Goal: Communication & Community: Answer question/provide support

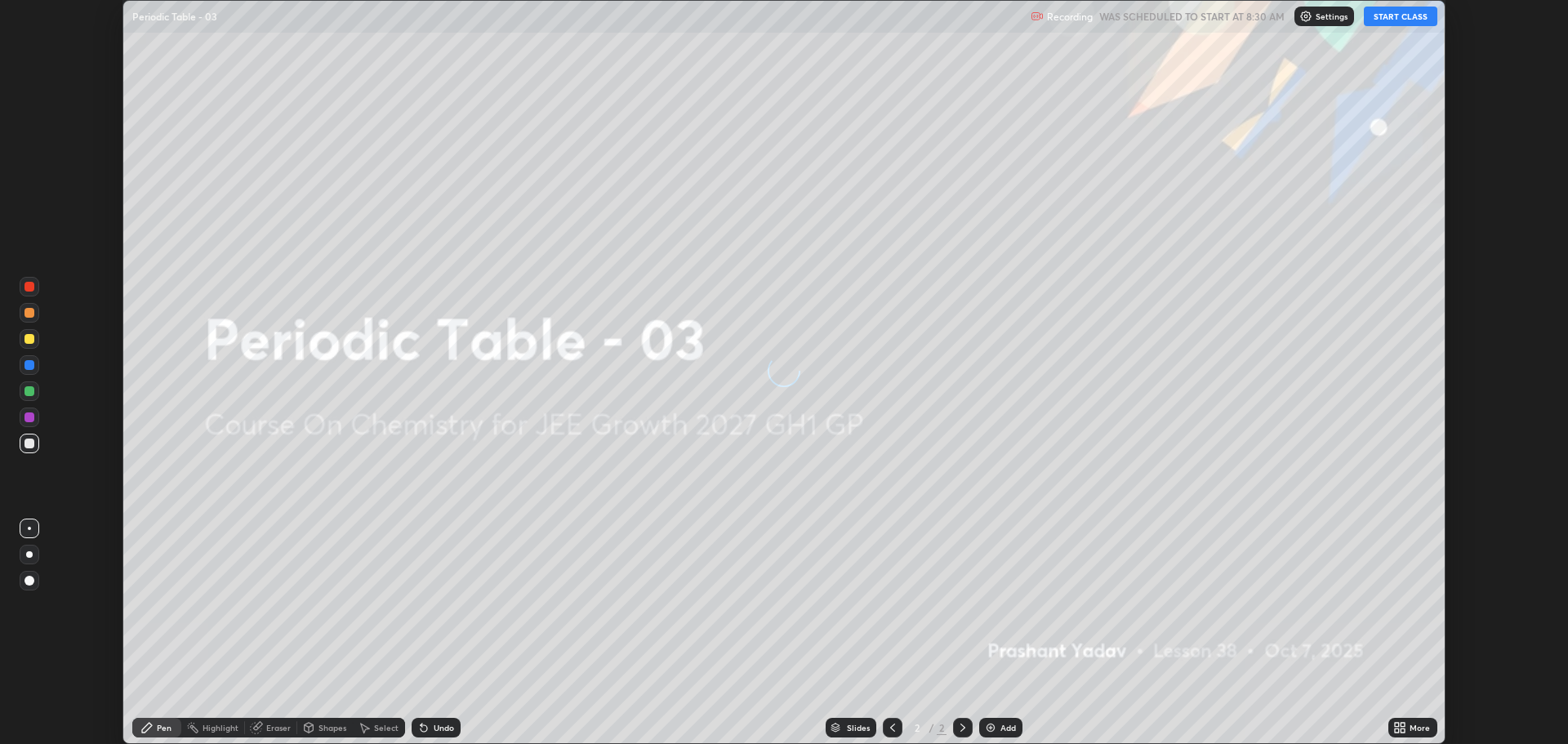
scroll to position [744, 1567]
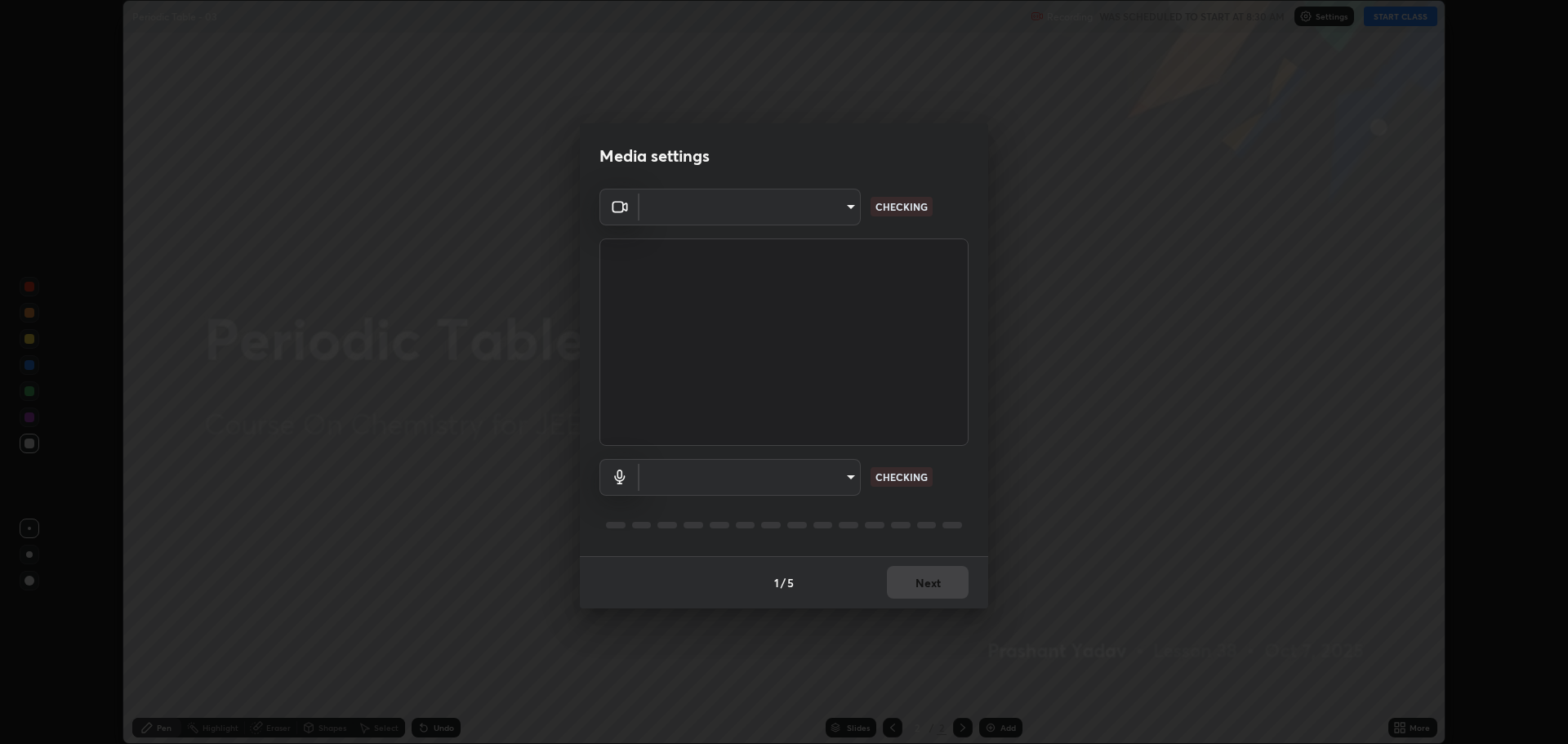
type input "818fcefd3fddf3d091a7478ec67eb8981ca9e8ab5665e76ce228af1b2ffa74de"
type input "9eef42aa830c615b5d7534580cc3e66c86575aa8da00648f2c59efabe6233f6d"
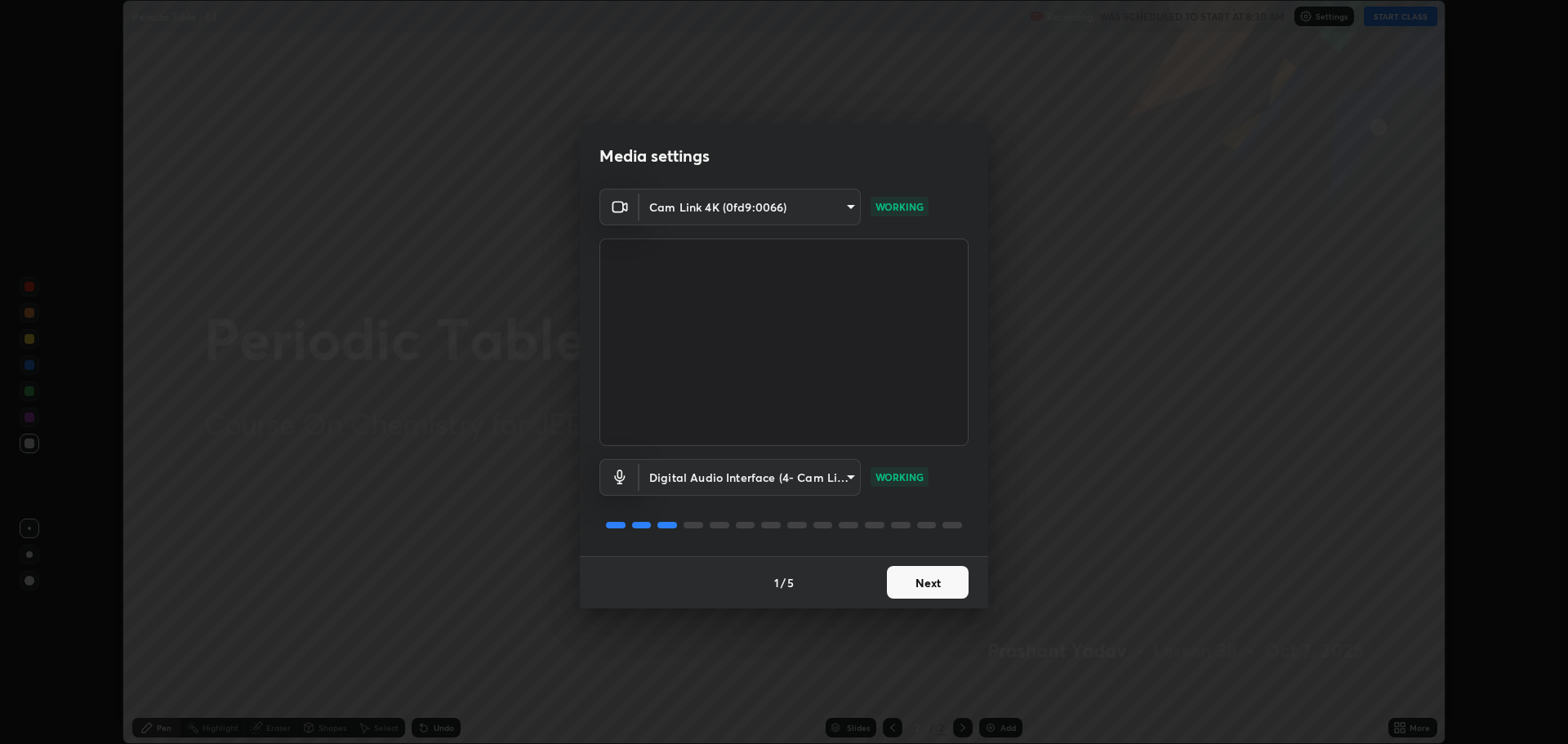
click at [921, 591] on button "Next" at bounding box center [927, 582] width 81 height 32
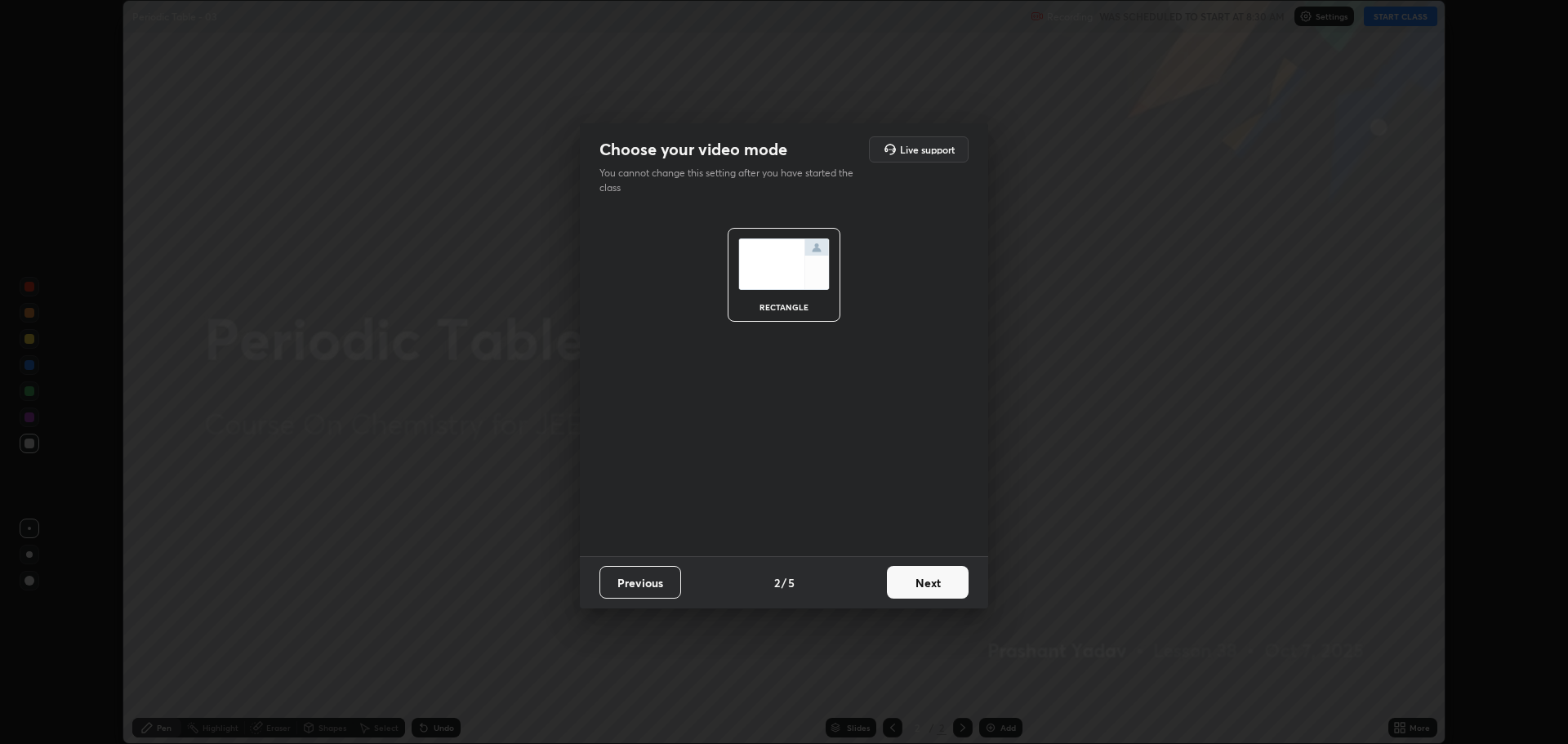
click at [921, 583] on button "Next" at bounding box center [927, 582] width 81 height 32
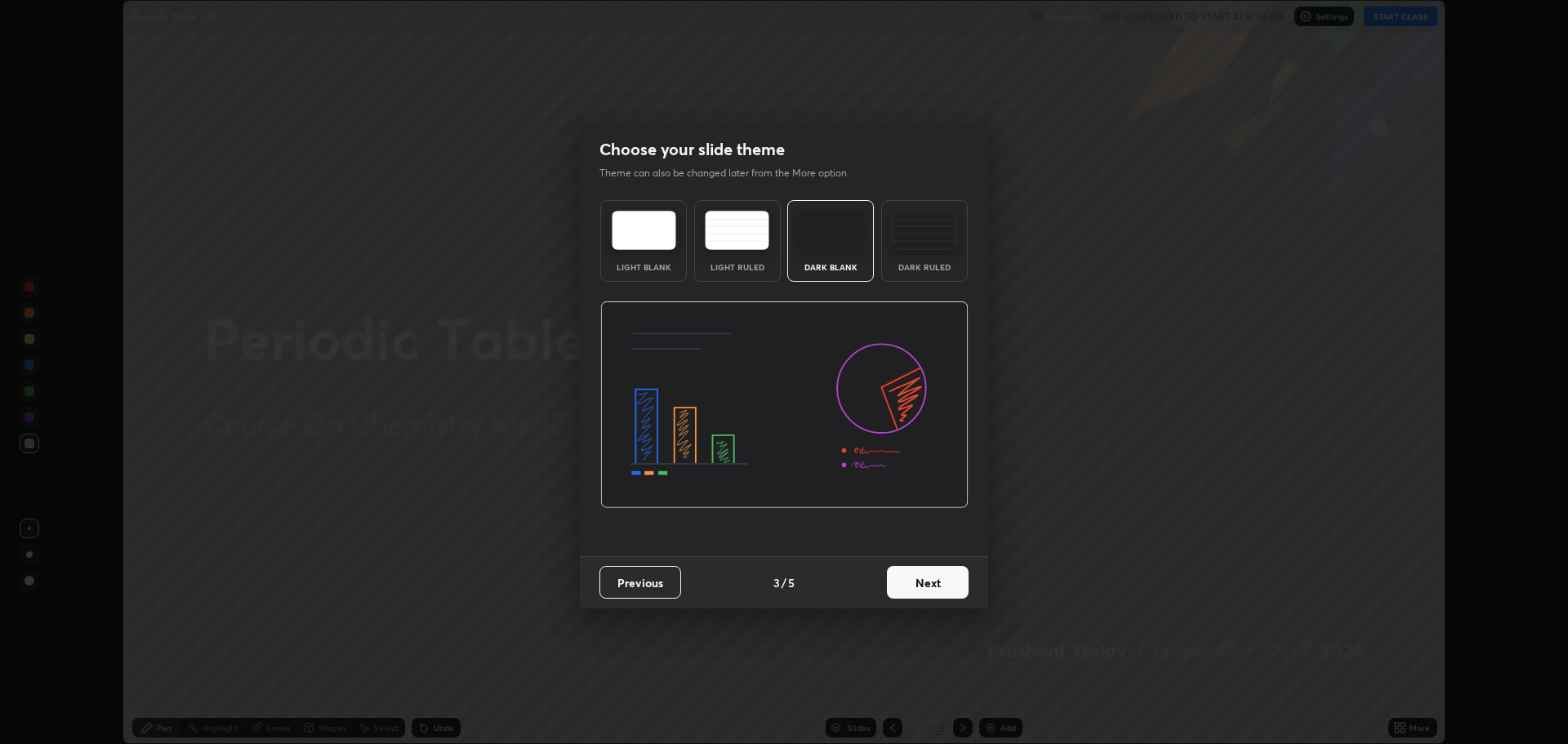
click at [923, 578] on button "Next" at bounding box center [927, 582] width 81 height 32
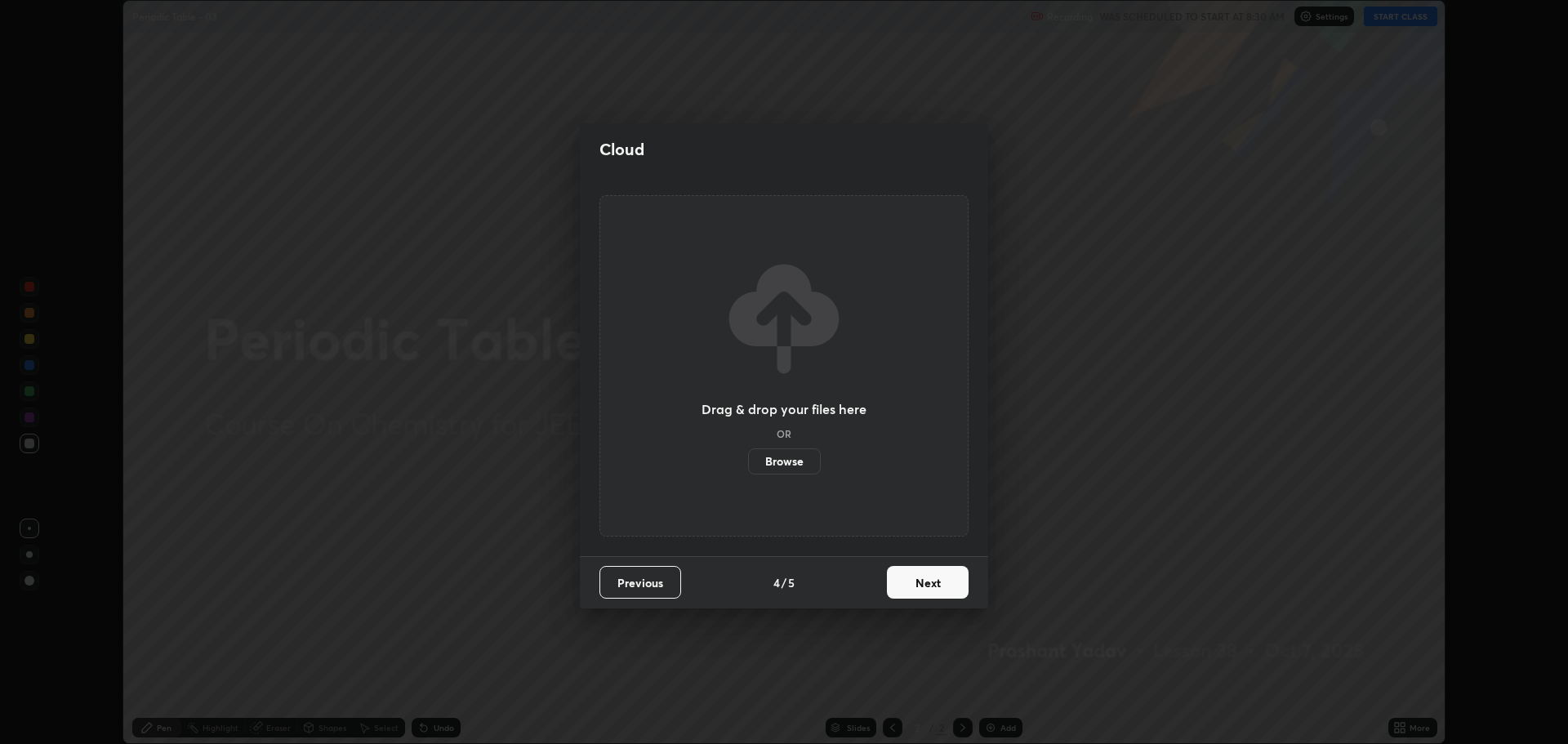
click at [925, 581] on button "Next" at bounding box center [927, 582] width 81 height 32
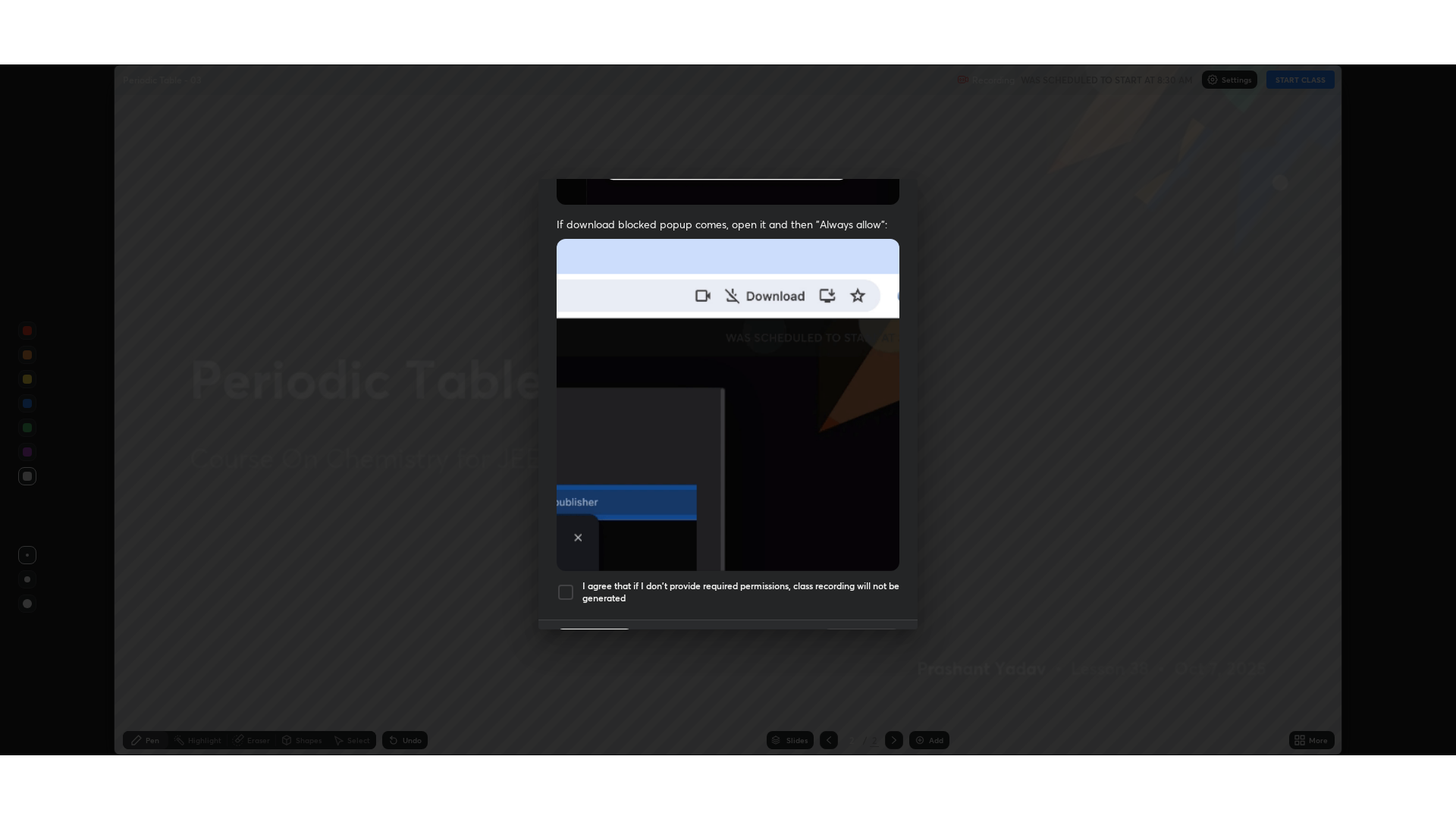
scroll to position [308, 0]
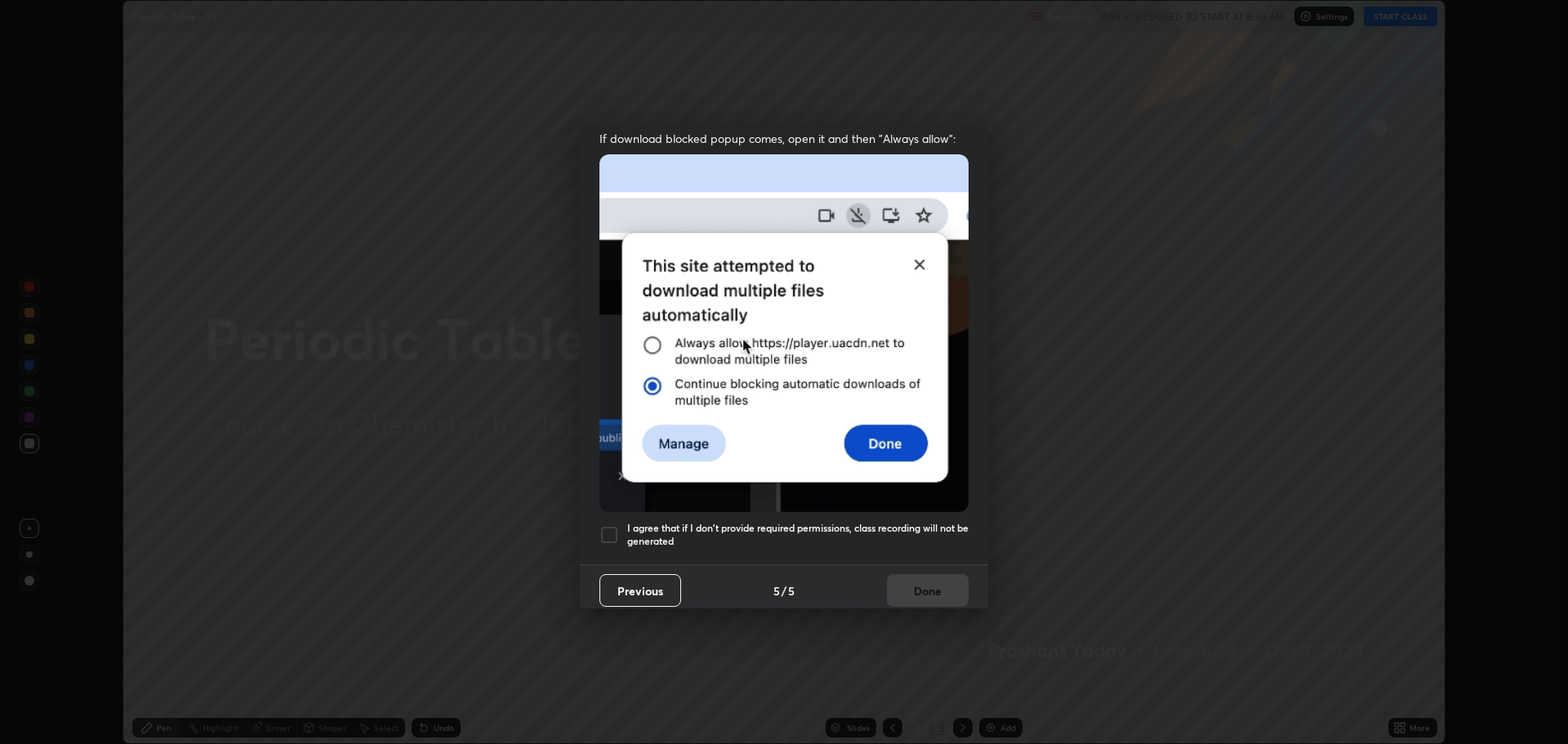
click at [602, 524] on div at bounding box center [609, 534] width 20 height 20
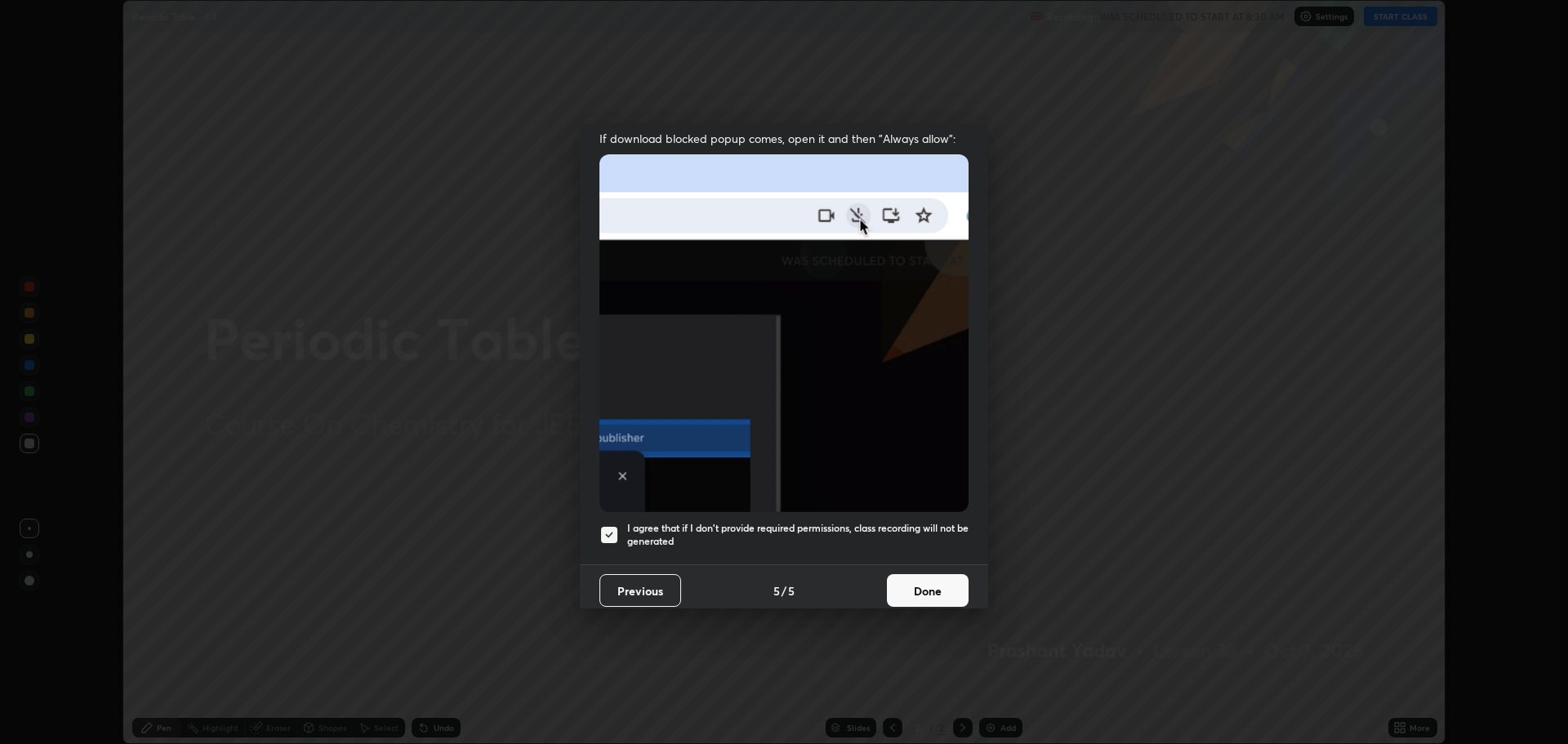
click at [904, 577] on button "Done" at bounding box center [927, 590] width 81 height 32
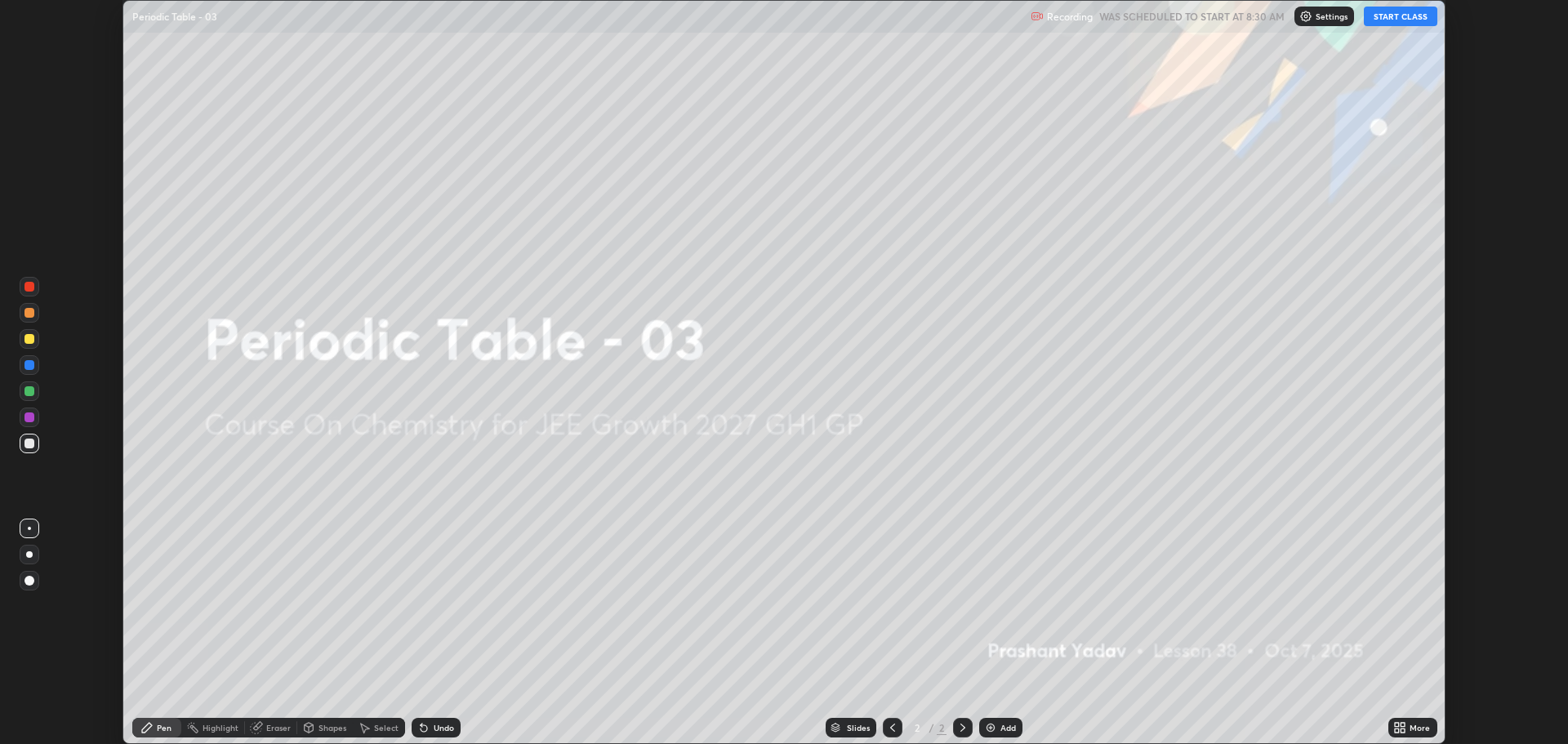
click at [1402, 726] on icon at bounding box center [1399, 727] width 13 height 13
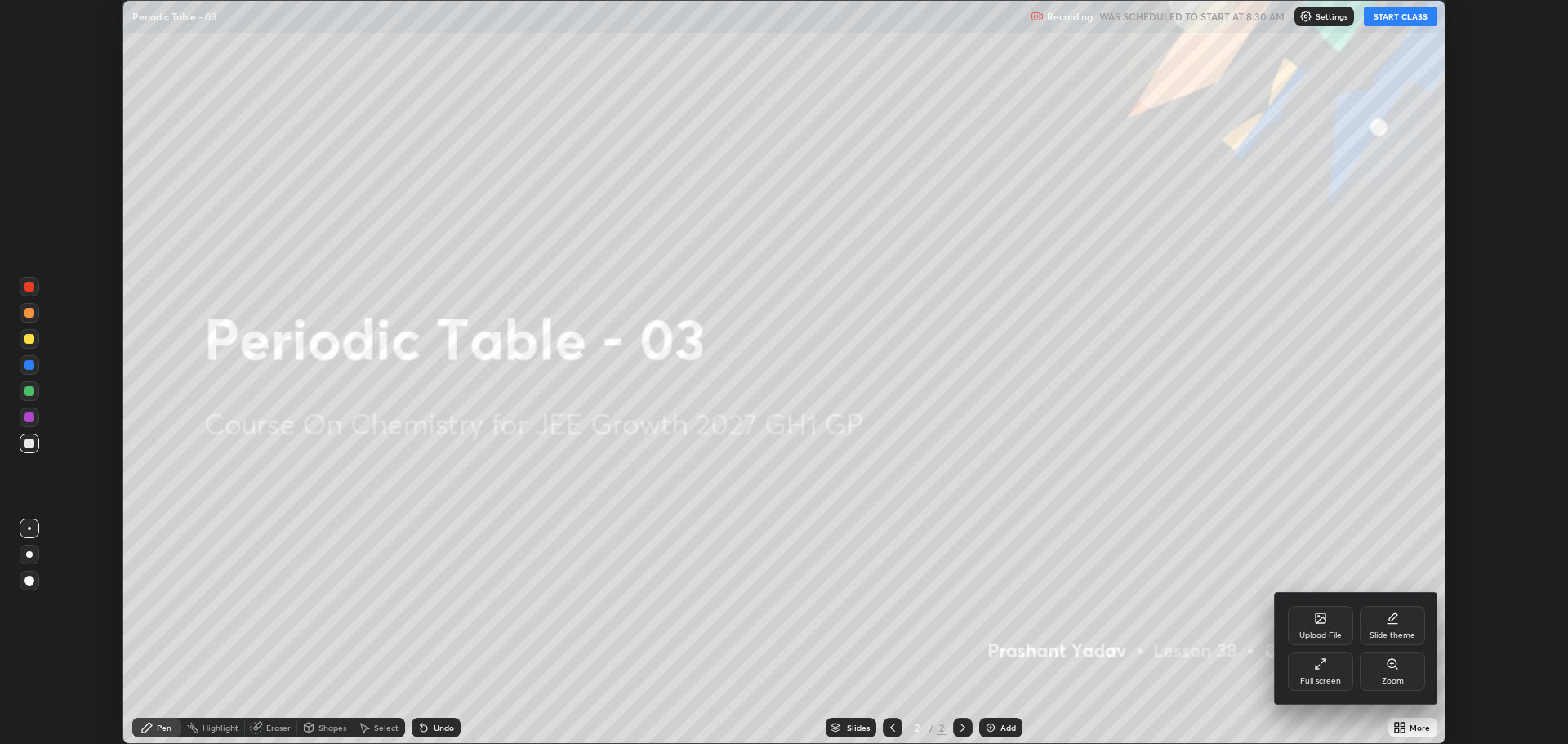
click at [1323, 666] on icon at bounding box center [1320, 664] width 13 height 13
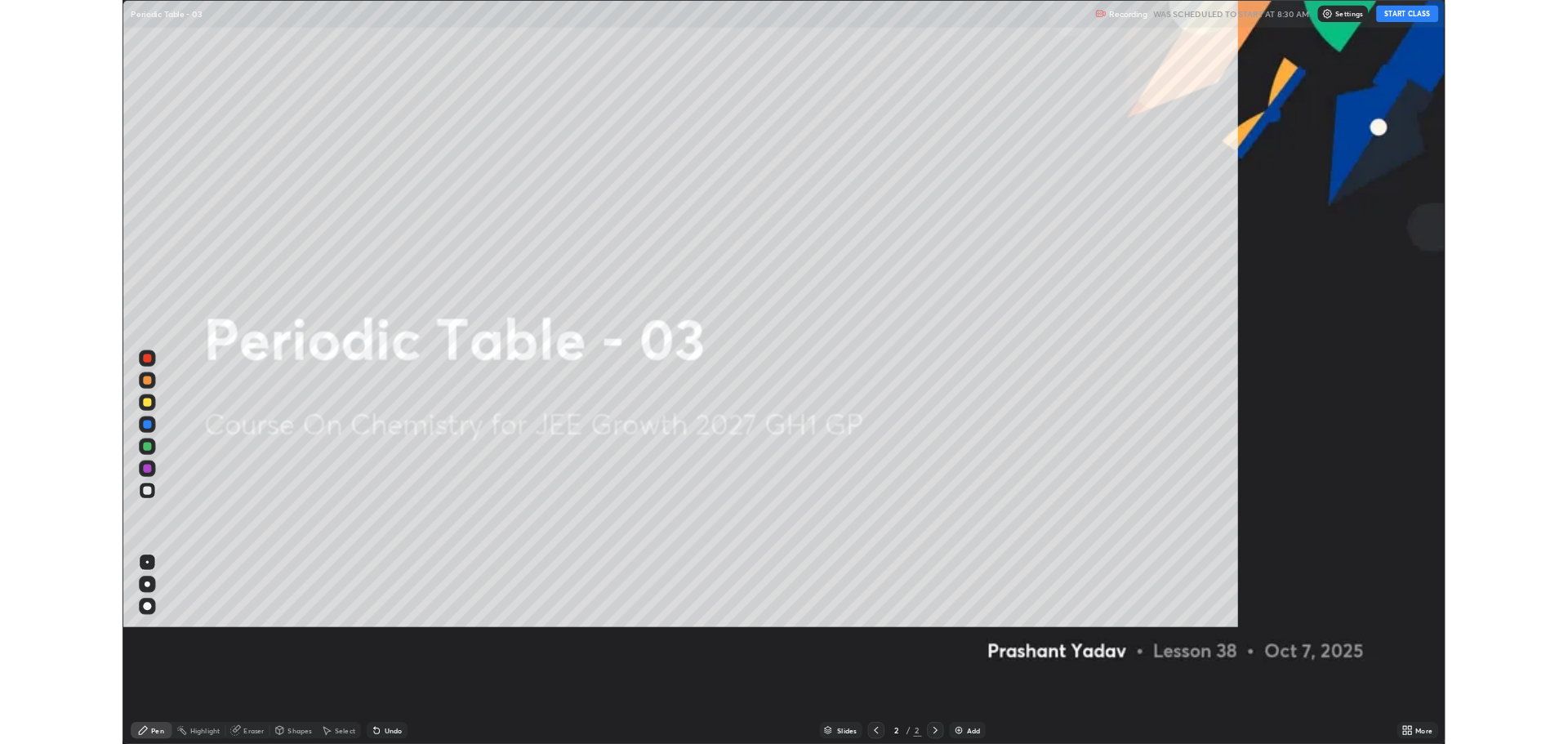
scroll to position [881, 1568]
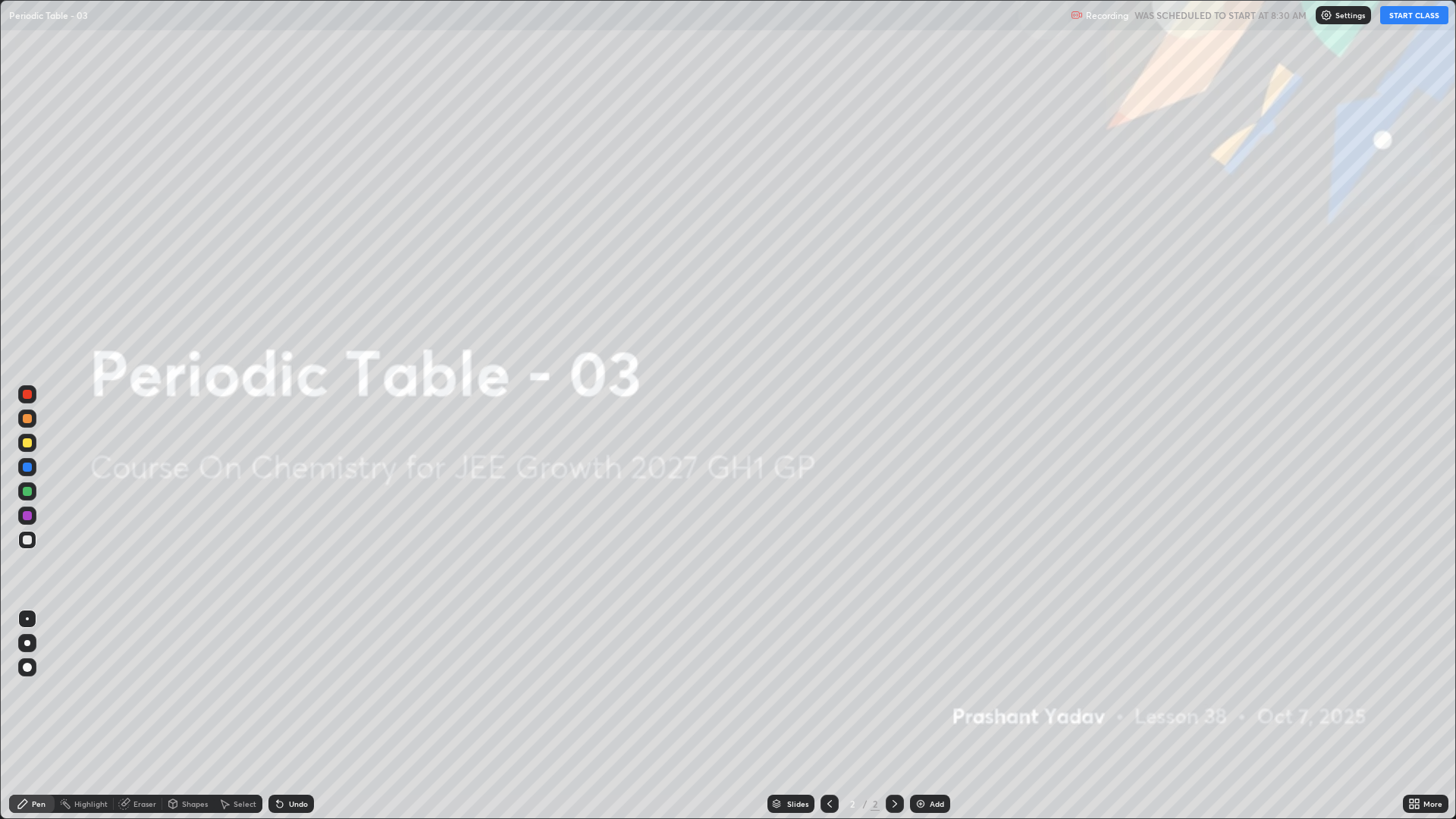
click at [1390, 18] on button "START CLASS" at bounding box center [1414, 15] width 69 height 18
click at [926, 691] on div "Add" at bounding box center [930, 804] width 40 height 18
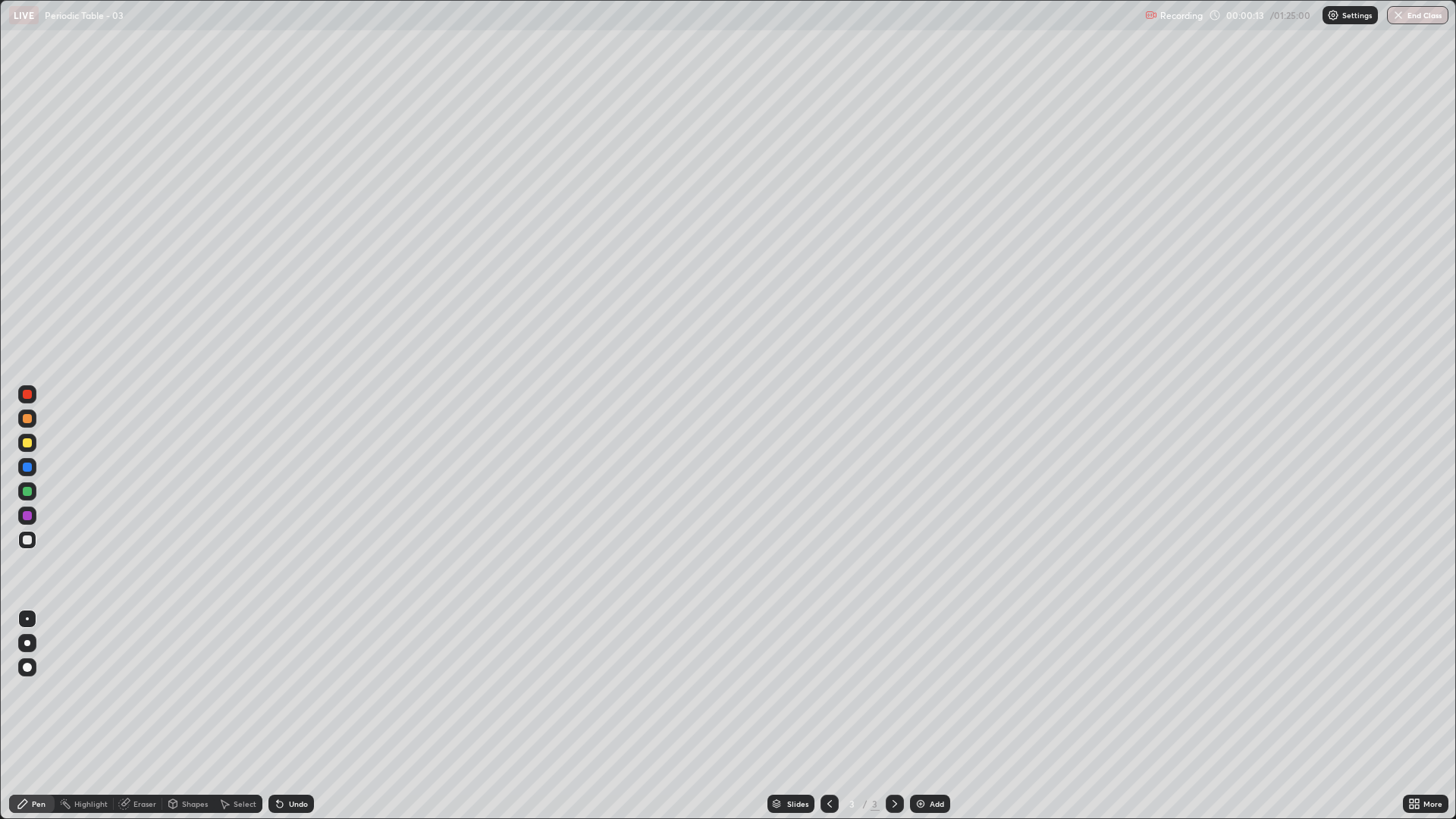
click at [28, 647] on div at bounding box center [27, 643] width 18 height 18
click at [28, 443] on div at bounding box center [27, 442] width 9 height 9
click at [28, 537] on div at bounding box center [27, 540] width 9 height 9
click at [25, 447] on div at bounding box center [27, 442] width 9 height 9
click at [29, 537] on div at bounding box center [27, 540] width 9 height 9
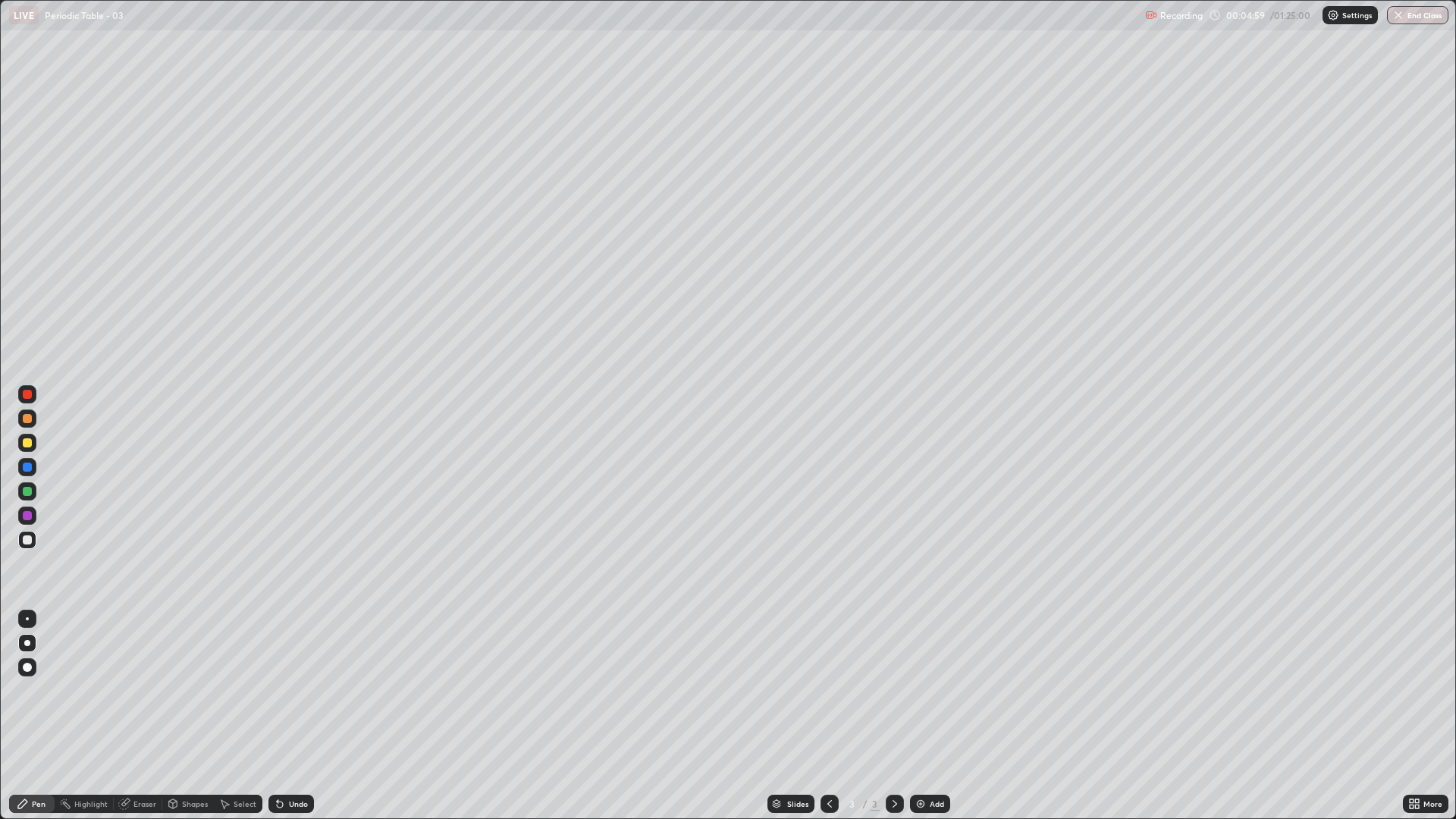
click at [25, 543] on div at bounding box center [27, 540] width 9 height 9
click at [144, 691] on div "Eraser" at bounding box center [145, 804] width 23 height 8
click at [41, 691] on div "Pen" at bounding box center [32, 804] width 46 height 30
click at [28, 491] on div at bounding box center [27, 492] width 9 height 9
click at [25, 545] on div at bounding box center [27, 540] width 18 height 18
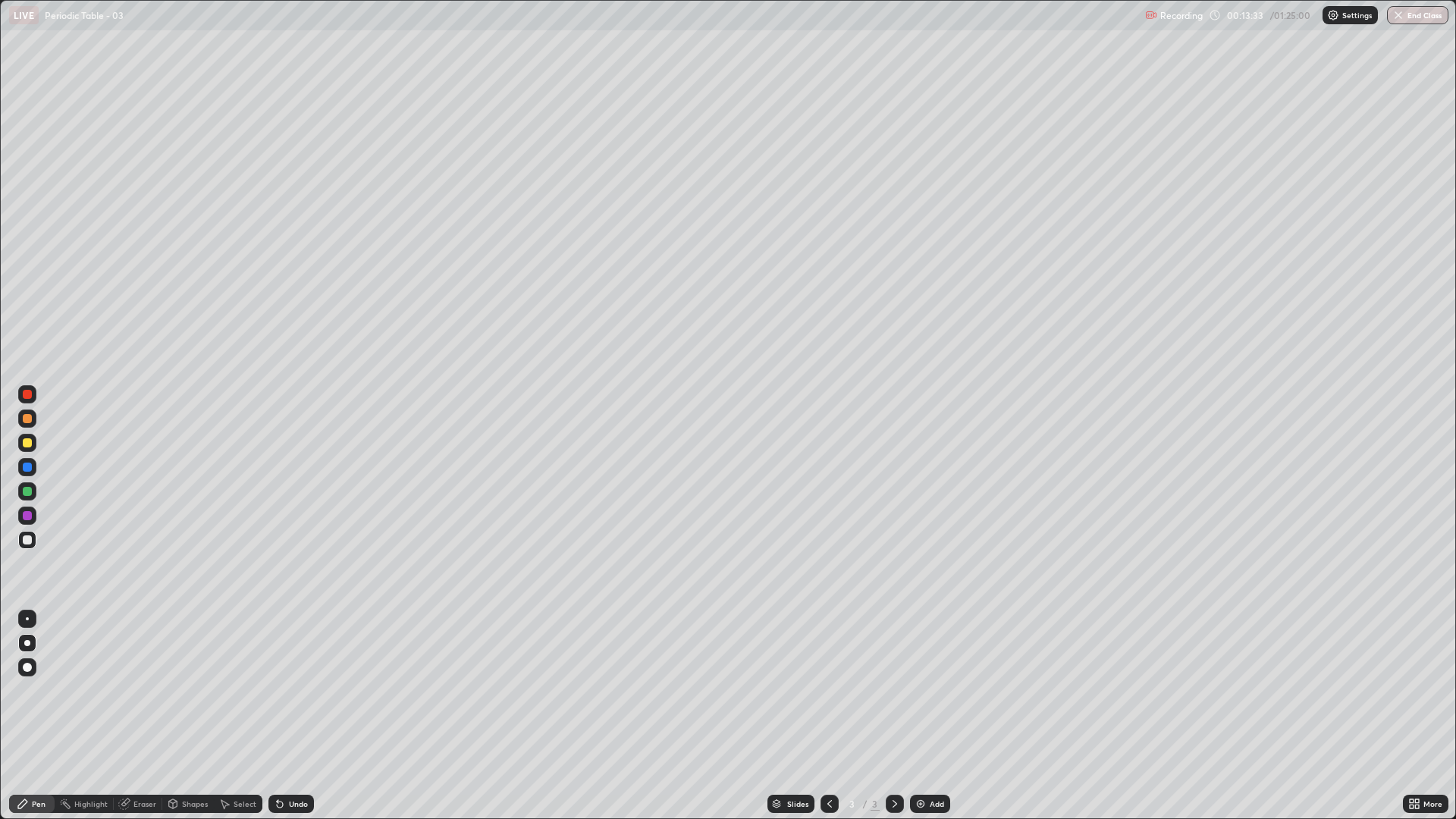
click at [914, 691] on img at bounding box center [921, 804] width 12 height 12
click at [27, 443] on div at bounding box center [27, 442] width 9 height 9
click at [30, 537] on div at bounding box center [27, 540] width 9 height 9
click at [820, 691] on div at bounding box center [829, 804] width 18 height 18
click at [893, 691] on icon at bounding box center [895, 804] width 12 height 12
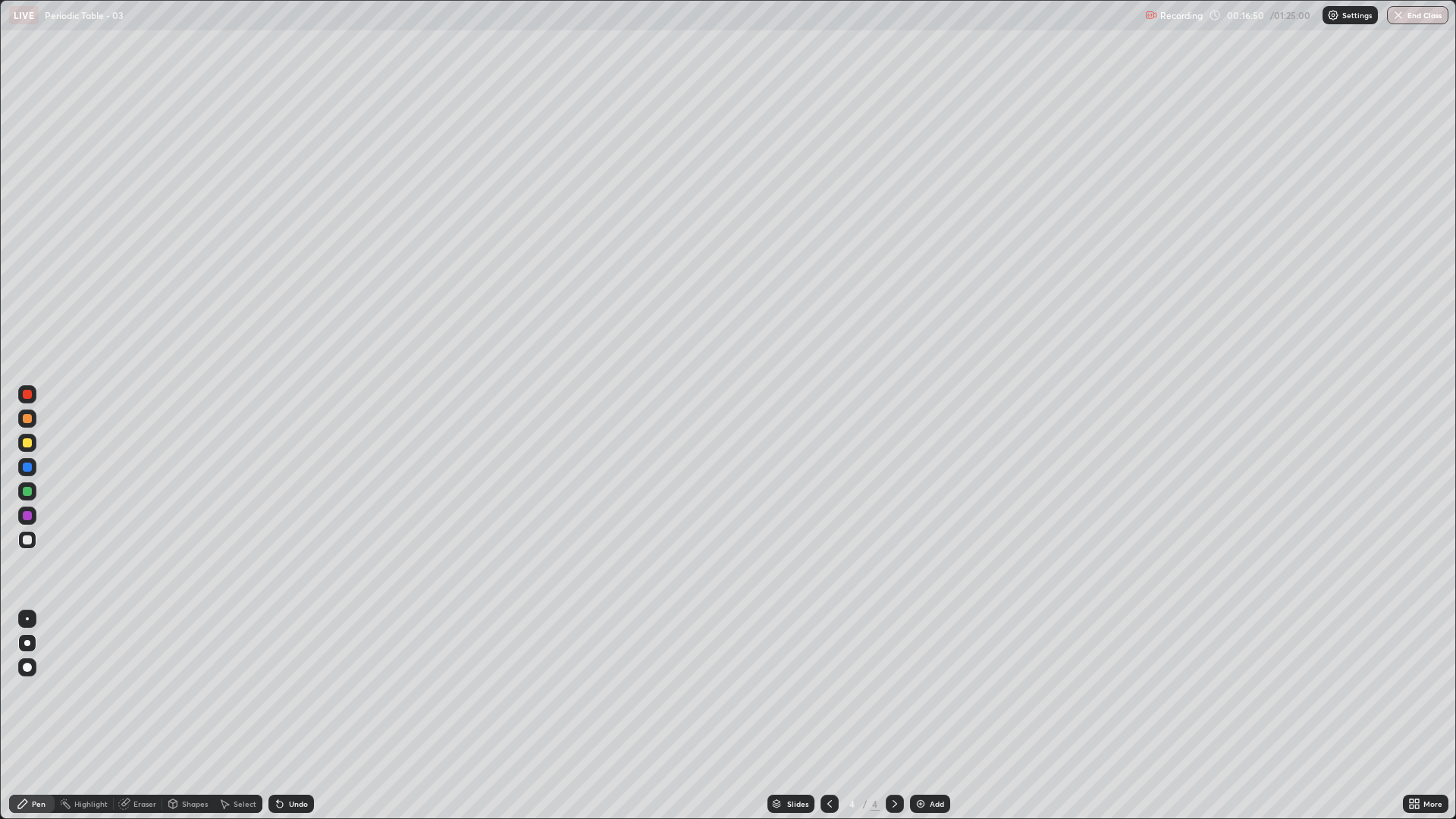
click at [284, 691] on div "Undo" at bounding box center [291, 804] width 46 height 18
click at [295, 691] on div "Undo" at bounding box center [291, 804] width 46 height 18
click at [295, 691] on div "Undo" at bounding box center [291, 804] width 46 height 18
click at [29, 443] on div at bounding box center [27, 442] width 9 height 9
click at [918, 691] on img at bounding box center [921, 804] width 12 height 12
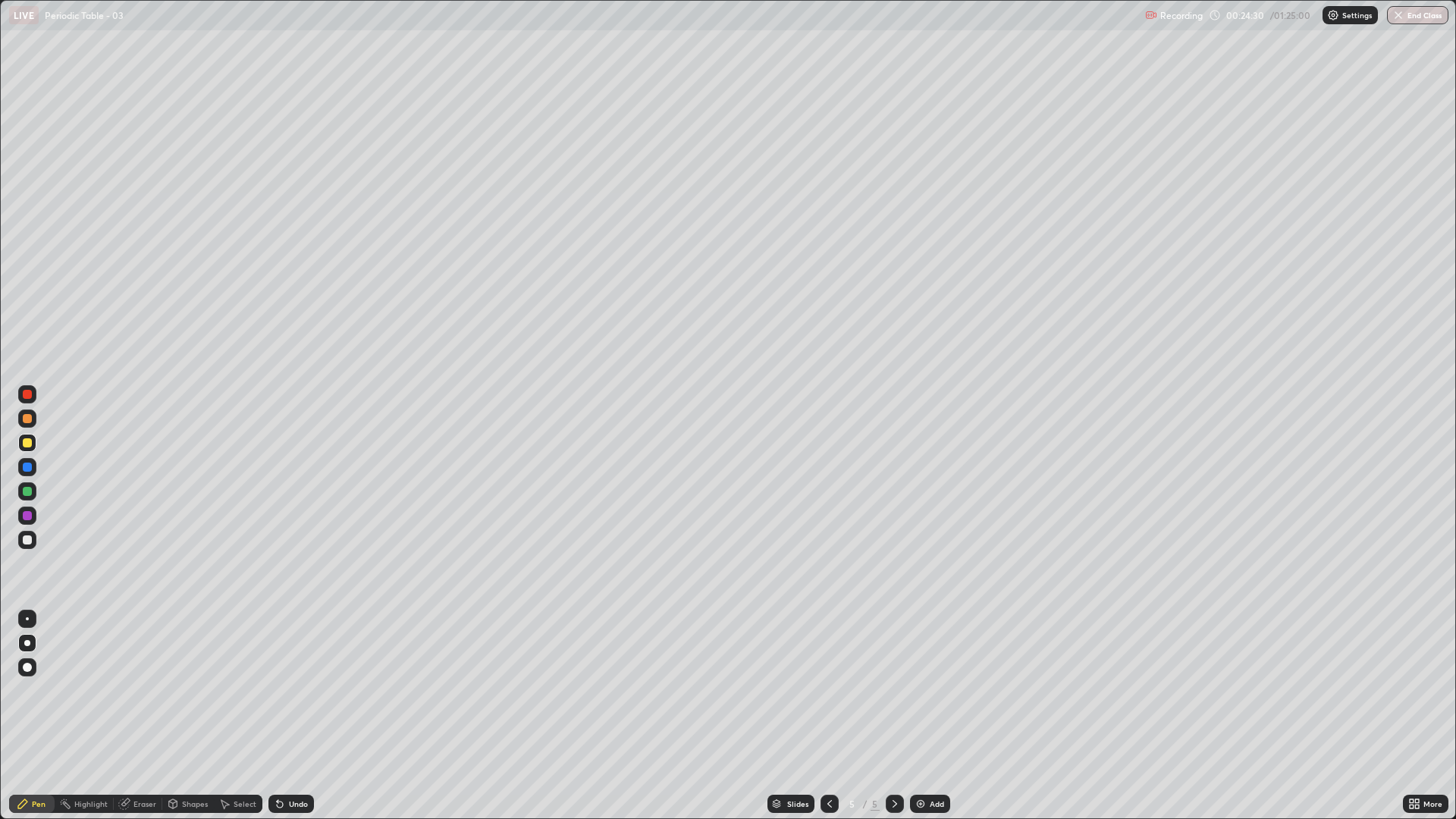
click at [24, 543] on div at bounding box center [27, 540] width 9 height 9
click at [24, 446] on div at bounding box center [27, 442] width 9 height 9
click at [30, 548] on div at bounding box center [27, 540] width 18 height 18
click at [22, 442] on div at bounding box center [27, 442] width 18 height 18
click at [24, 543] on div at bounding box center [27, 540] width 9 height 9
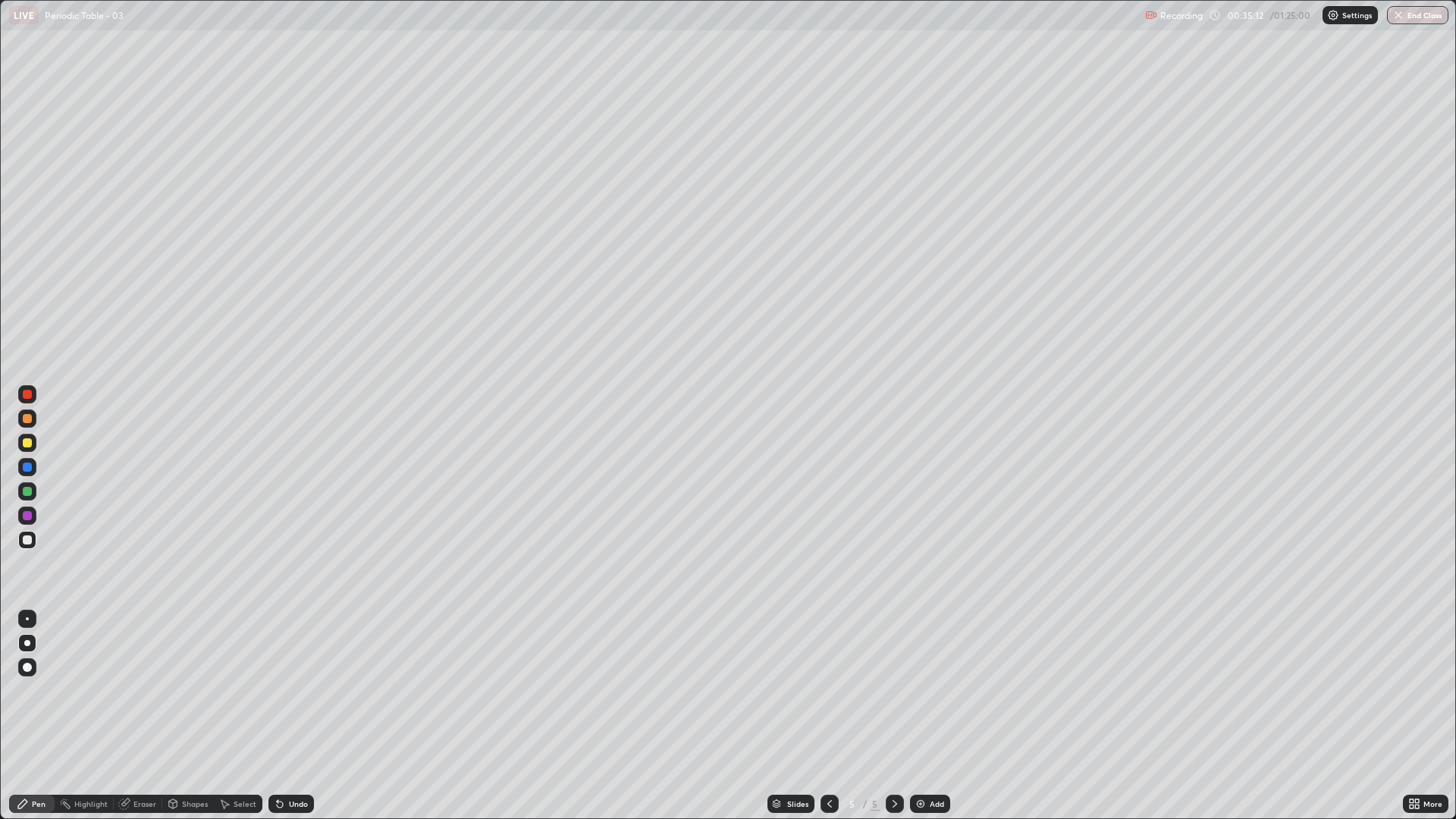
click at [25, 439] on div at bounding box center [27, 442] width 9 height 9
click at [26, 493] on div at bounding box center [27, 492] width 9 height 9
click at [920, 691] on div "Add" at bounding box center [930, 804] width 40 height 18
click at [29, 543] on div at bounding box center [27, 540] width 9 height 9
click at [27, 445] on div at bounding box center [27, 442] width 9 height 9
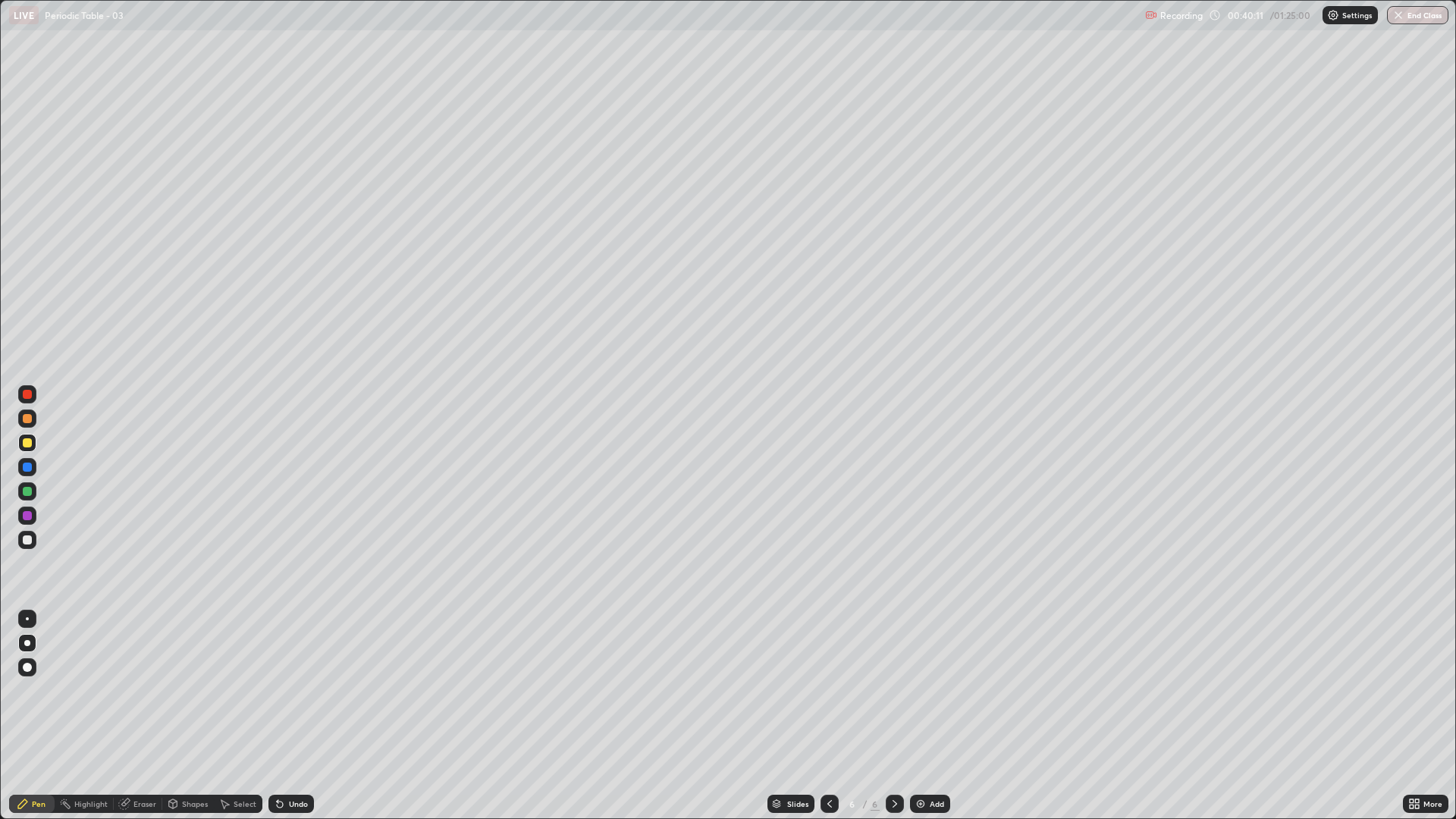
click at [29, 539] on div at bounding box center [27, 540] width 9 height 9
click at [29, 491] on div at bounding box center [27, 492] width 9 height 9
click at [25, 416] on div at bounding box center [27, 419] width 9 height 9
click at [24, 396] on div at bounding box center [27, 394] width 9 height 9
click at [26, 540] on div at bounding box center [27, 540] width 9 height 9
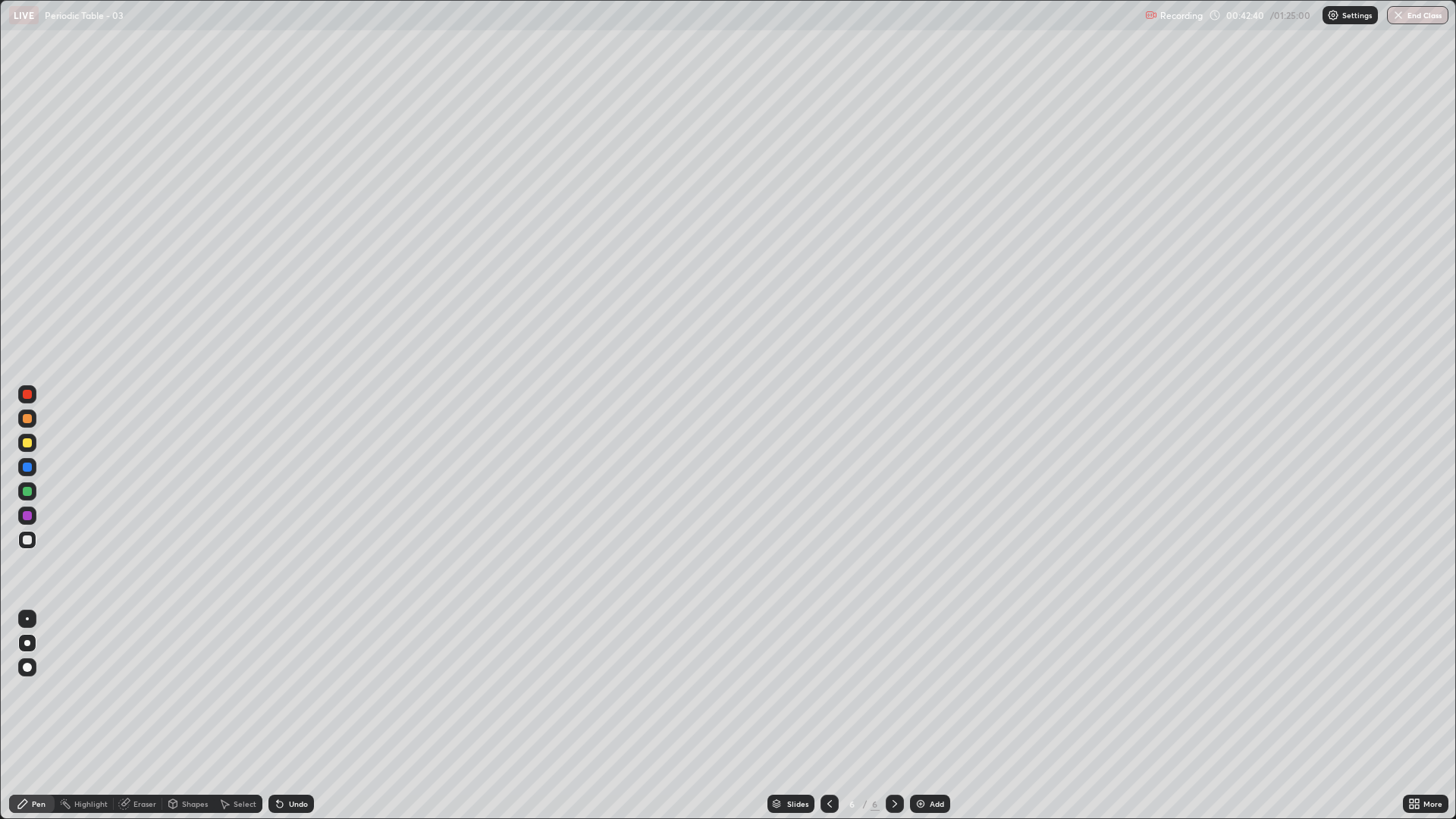
click at [27, 471] on div at bounding box center [27, 467] width 9 height 9
click at [26, 541] on div at bounding box center [27, 540] width 9 height 9
click at [292, 691] on div "Undo" at bounding box center [299, 804] width 19 height 8
click at [24, 470] on div at bounding box center [27, 467] width 9 height 9
click at [25, 537] on div at bounding box center [27, 540] width 9 height 9
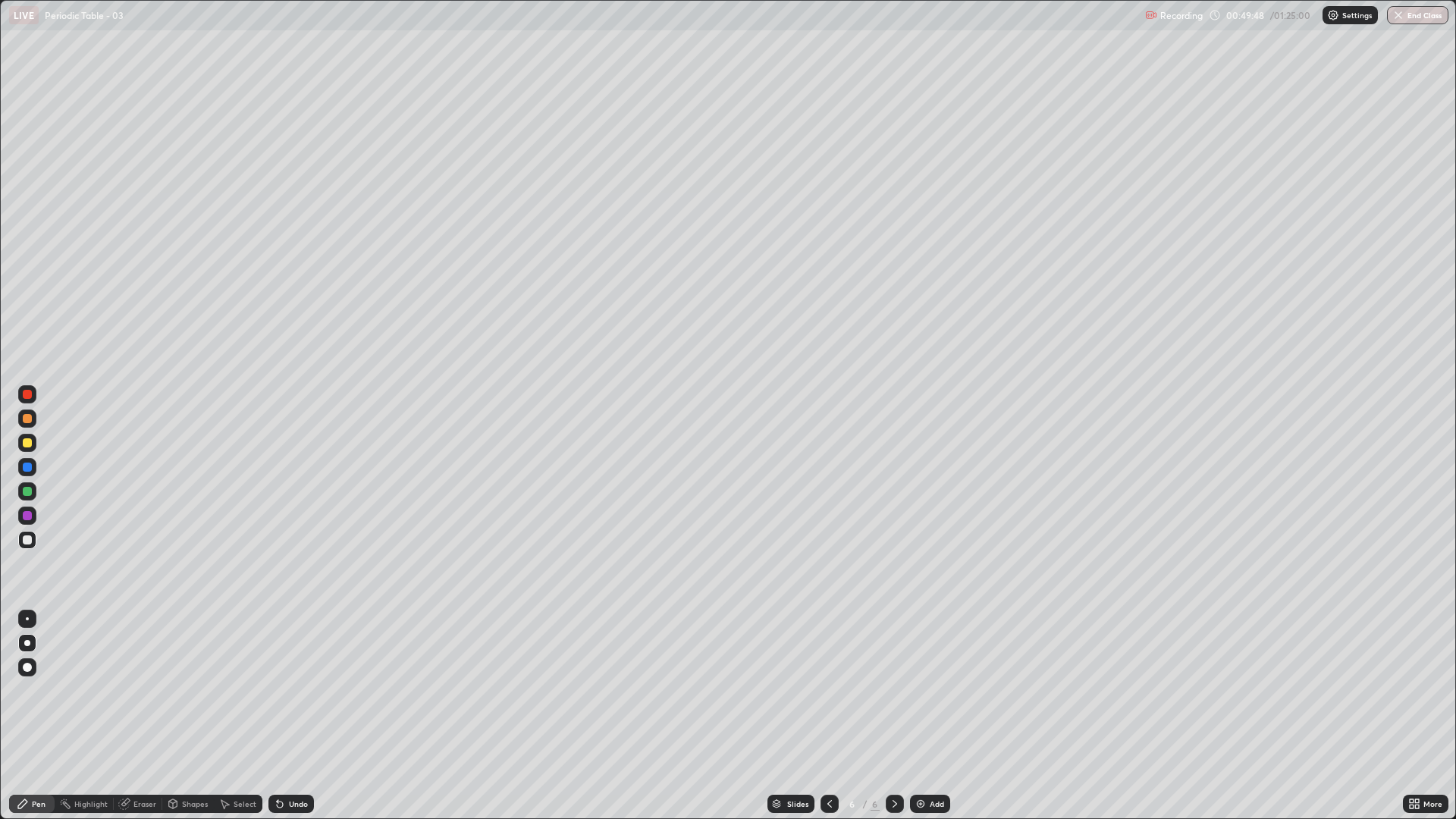
click at [927, 691] on div "Add" at bounding box center [930, 804] width 40 height 18
click at [926, 691] on div "Add" at bounding box center [930, 804] width 40 height 18
click at [298, 691] on div "Undo" at bounding box center [299, 804] width 19 height 8
click at [294, 691] on div "Undo" at bounding box center [299, 804] width 19 height 8
click at [291, 691] on div "Undo" at bounding box center [291, 804] width 46 height 18
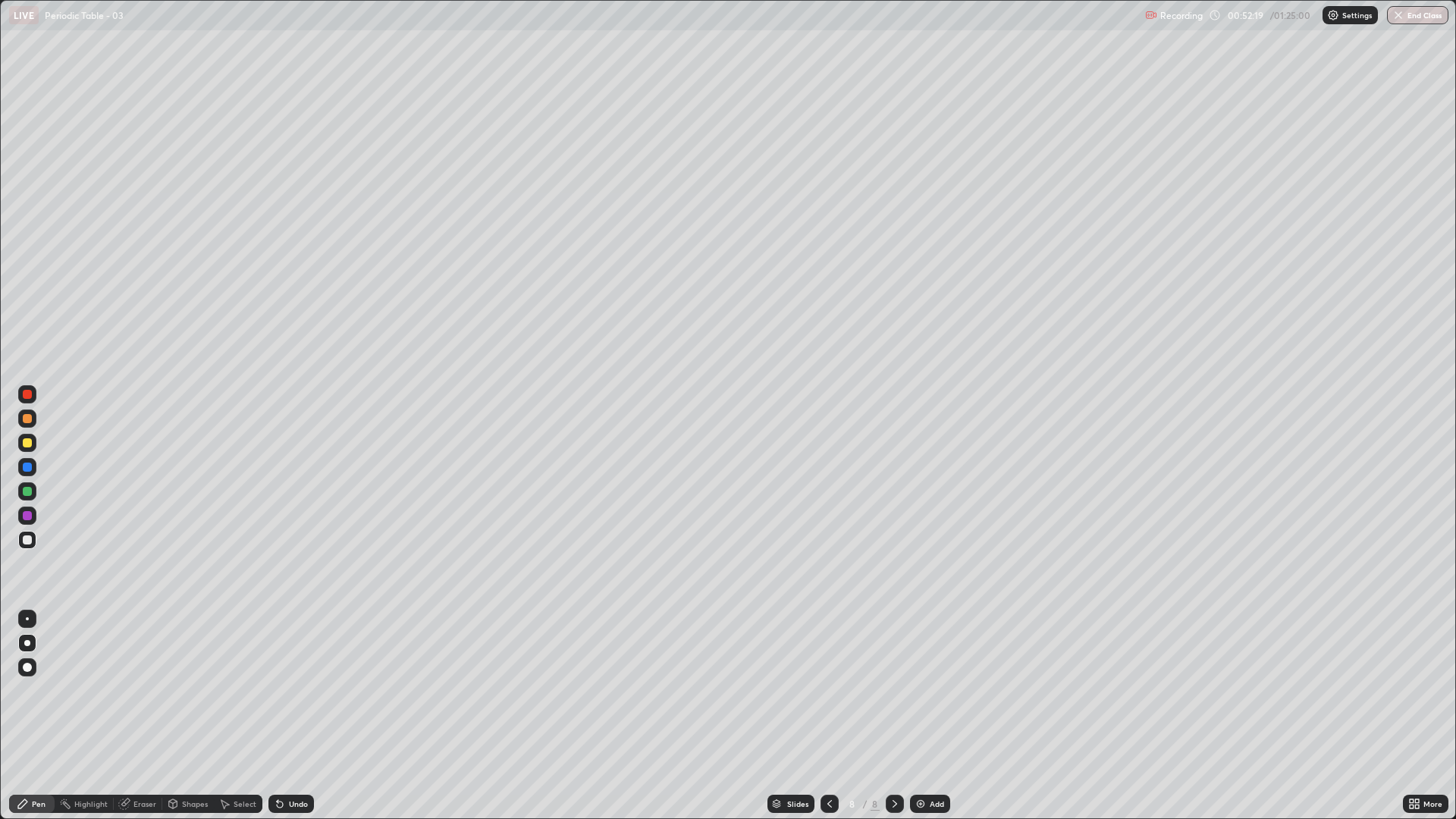
click at [289, 691] on div "Undo" at bounding box center [291, 804] width 46 height 18
click at [290, 691] on div "Undo" at bounding box center [288, 804] width 52 height 30
click at [235, 691] on div "Select" at bounding box center [245, 804] width 23 height 8
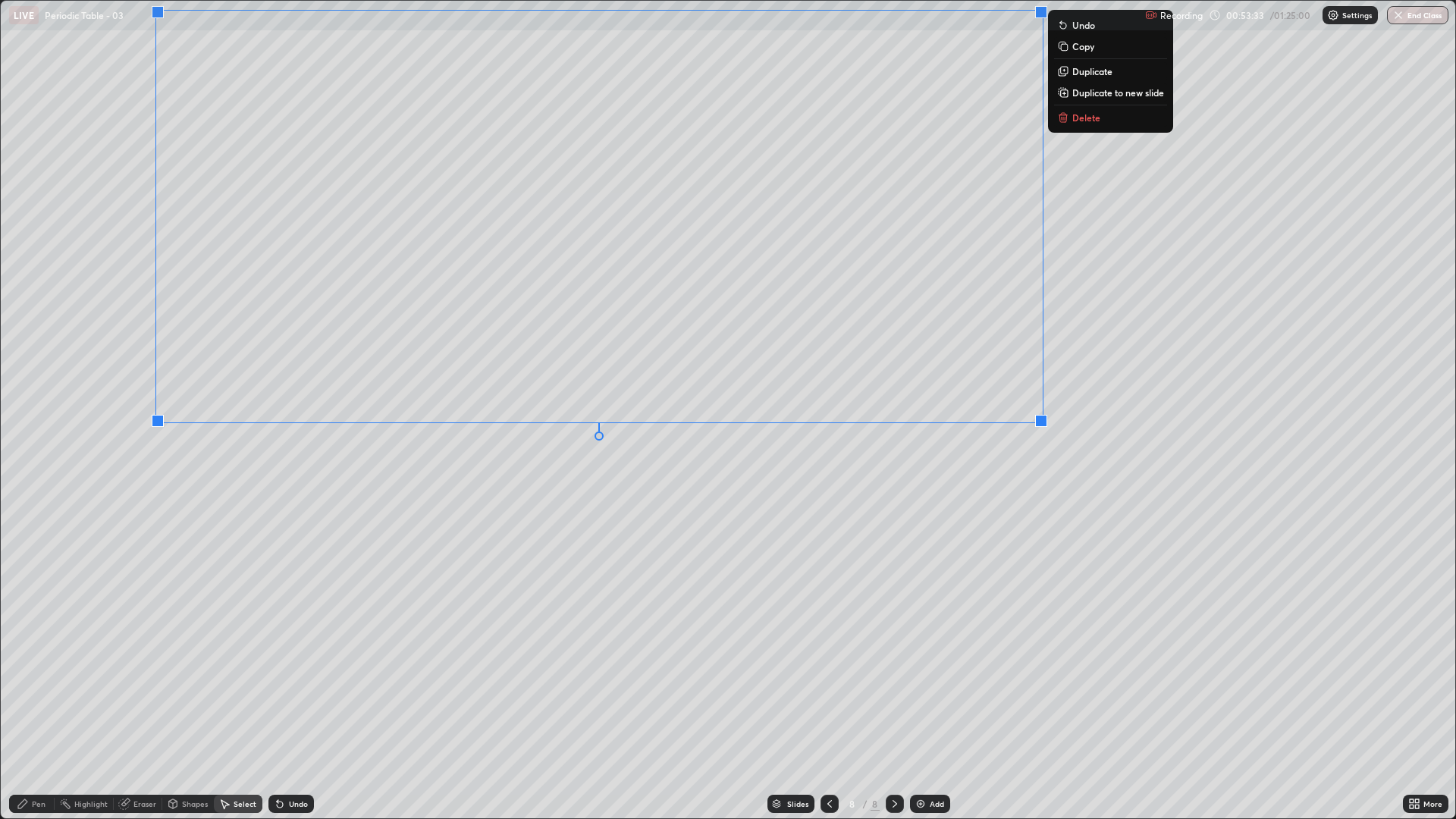
click at [318, 581] on div "0 ° Undo Copy Duplicate Duplicate to new slide Delete" at bounding box center [728, 410] width 1454 height 818
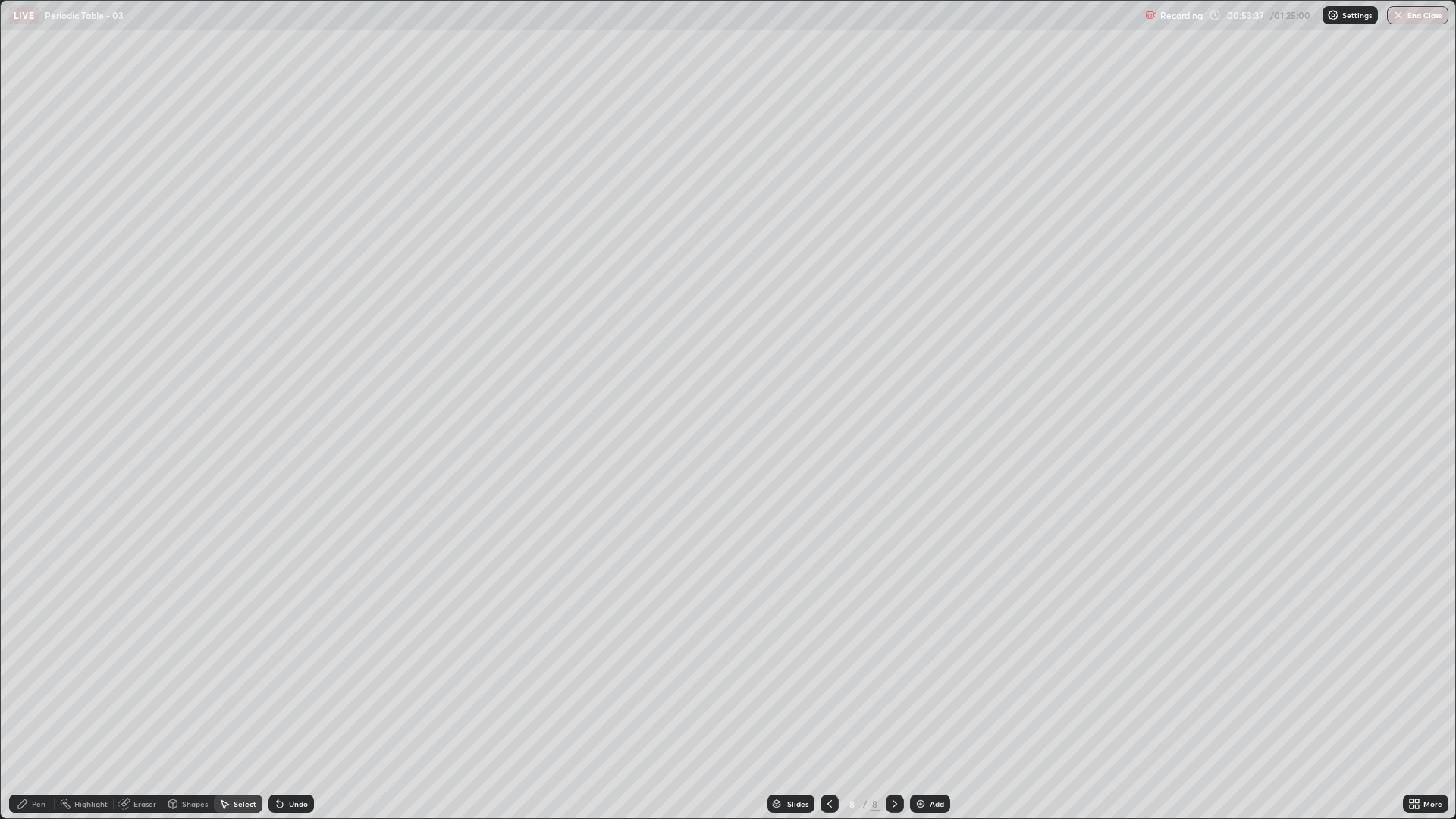
click at [40, 691] on div "Pen" at bounding box center [39, 804] width 14 height 8
click at [28, 445] on div at bounding box center [27, 442] width 9 height 9
click at [25, 542] on div at bounding box center [27, 540] width 9 height 9
click at [27, 541] on div at bounding box center [27, 540] width 9 height 9
click at [292, 691] on div "Undo" at bounding box center [299, 804] width 19 height 8
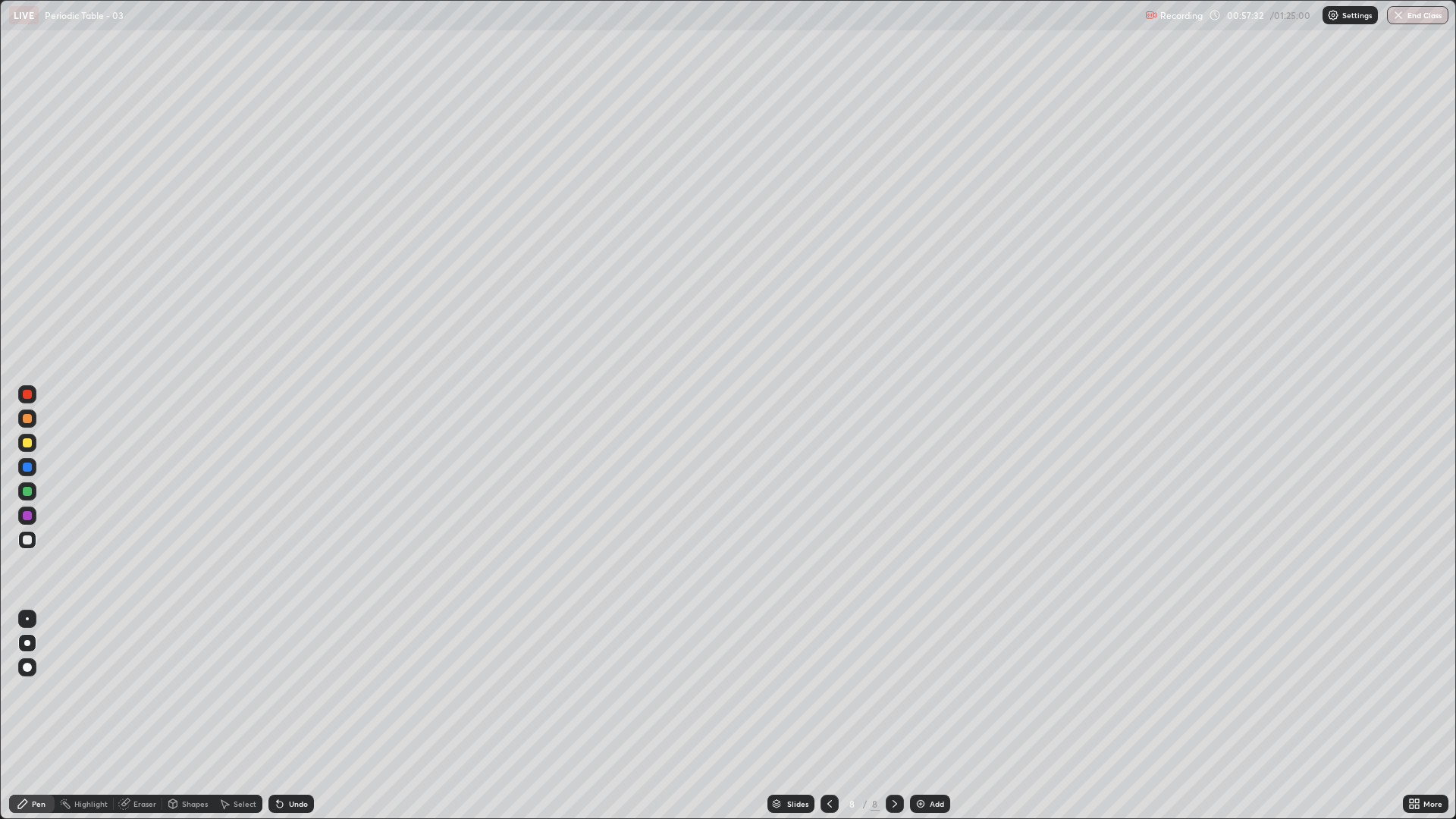
click at [300, 691] on div "Undo" at bounding box center [288, 804] width 52 height 30
click at [296, 691] on div "Undo" at bounding box center [291, 804] width 46 height 18
click at [917, 691] on img at bounding box center [921, 804] width 12 height 12
click at [292, 691] on div "Undo" at bounding box center [291, 804] width 46 height 18
click at [295, 691] on div "Undo" at bounding box center [291, 804] width 46 height 18
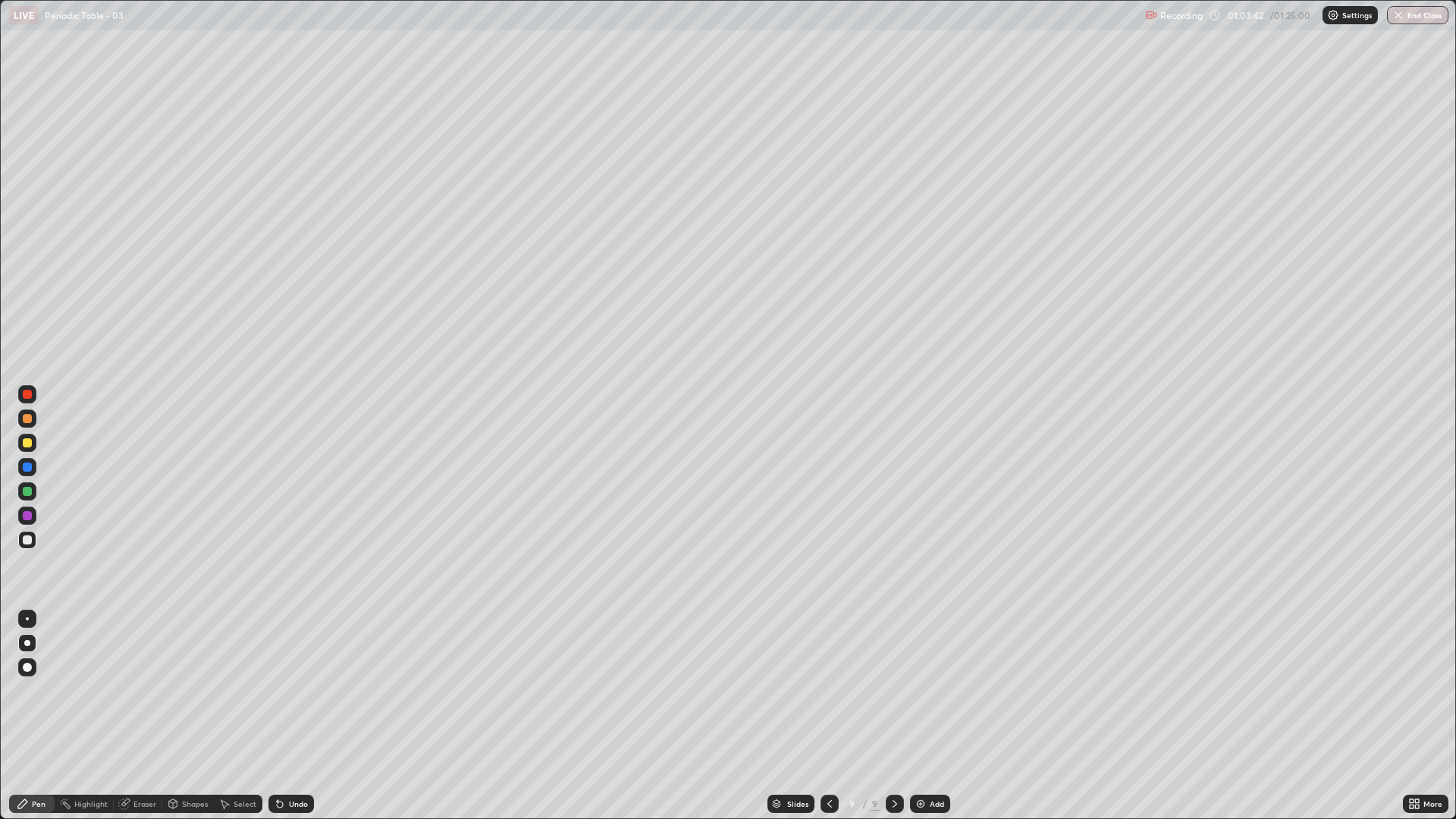
click at [298, 691] on div "Undo" at bounding box center [291, 804] width 46 height 18
click at [303, 691] on div "Undo" at bounding box center [299, 804] width 19 height 8
click at [302, 691] on div "Undo" at bounding box center [299, 804] width 19 height 8
click at [303, 691] on div "Undo" at bounding box center [291, 804] width 46 height 18
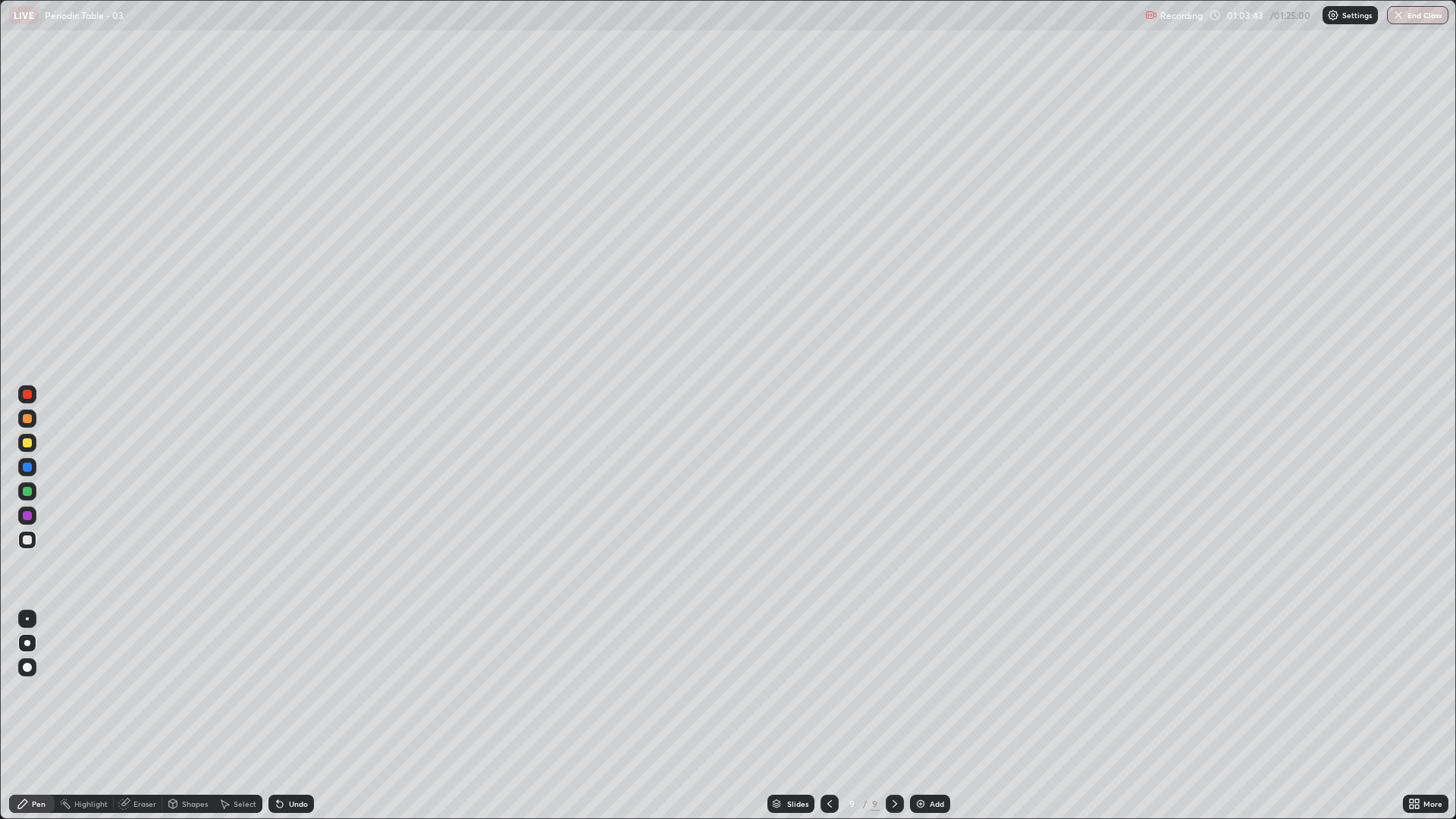
click at [303, 691] on div "Undo" at bounding box center [291, 804] width 46 height 18
click at [302, 691] on div "Undo" at bounding box center [291, 804] width 46 height 18
click at [301, 691] on div "Undo" at bounding box center [291, 804] width 46 height 18
click at [146, 691] on div "Eraser" at bounding box center [137, 804] width 48 height 18
click at [41, 691] on div "Pen" at bounding box center [39, 804] width 14 height 8
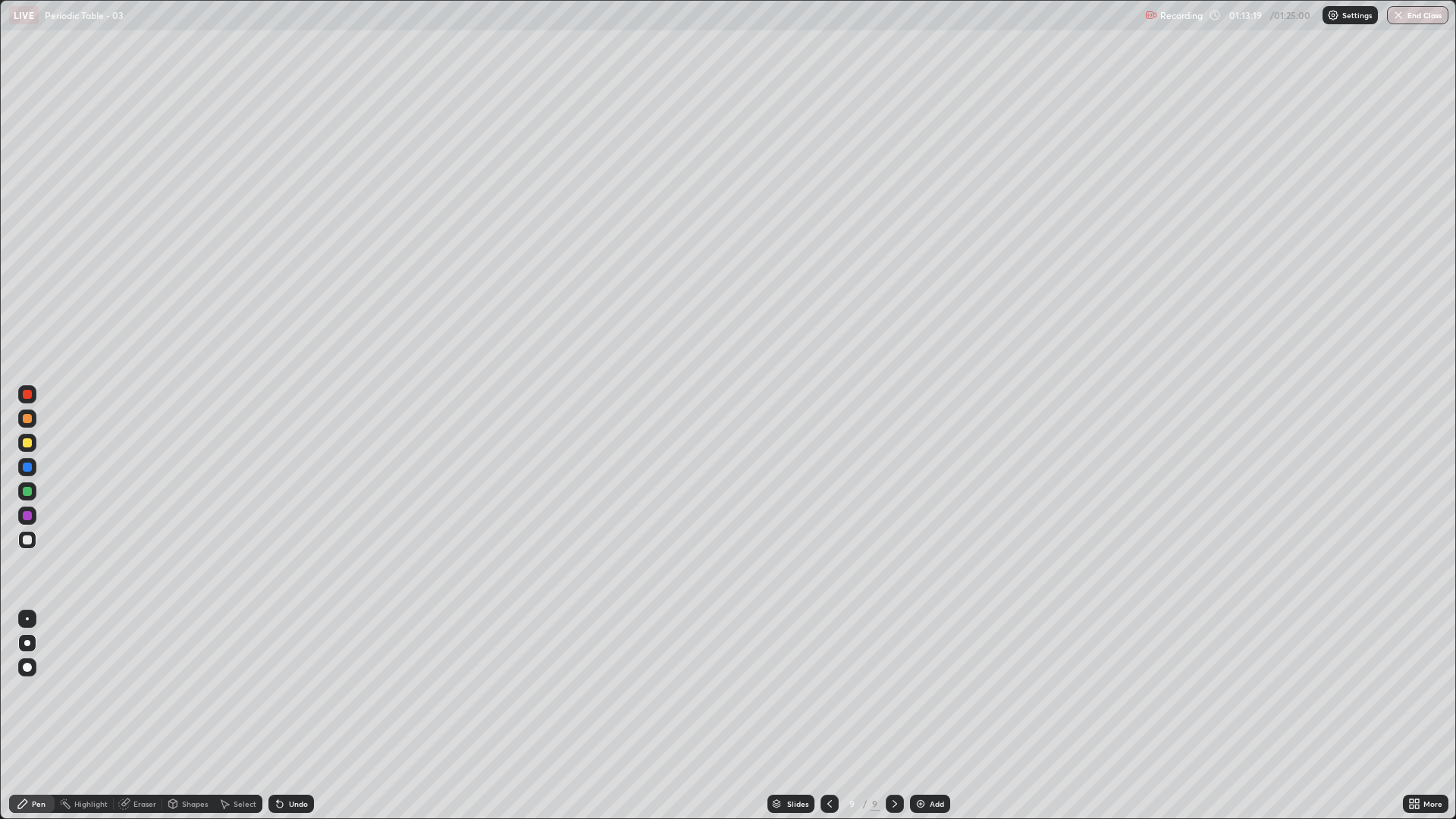
click at [26, 447] on div at bounding box center [27, 442] width 9 height 9
click at [24, 537] on div at bounding box center [27, 540] width 9 height 9
click at [36, 691] on div "Pen" at bounding box center [32, 804] width 46 height 18
click at [928, 691] on div "Add" at bounding box center [930, 804] width 40 height 18
click at [916, 691] on img at bounding box center [921, 804] width 12 height 12
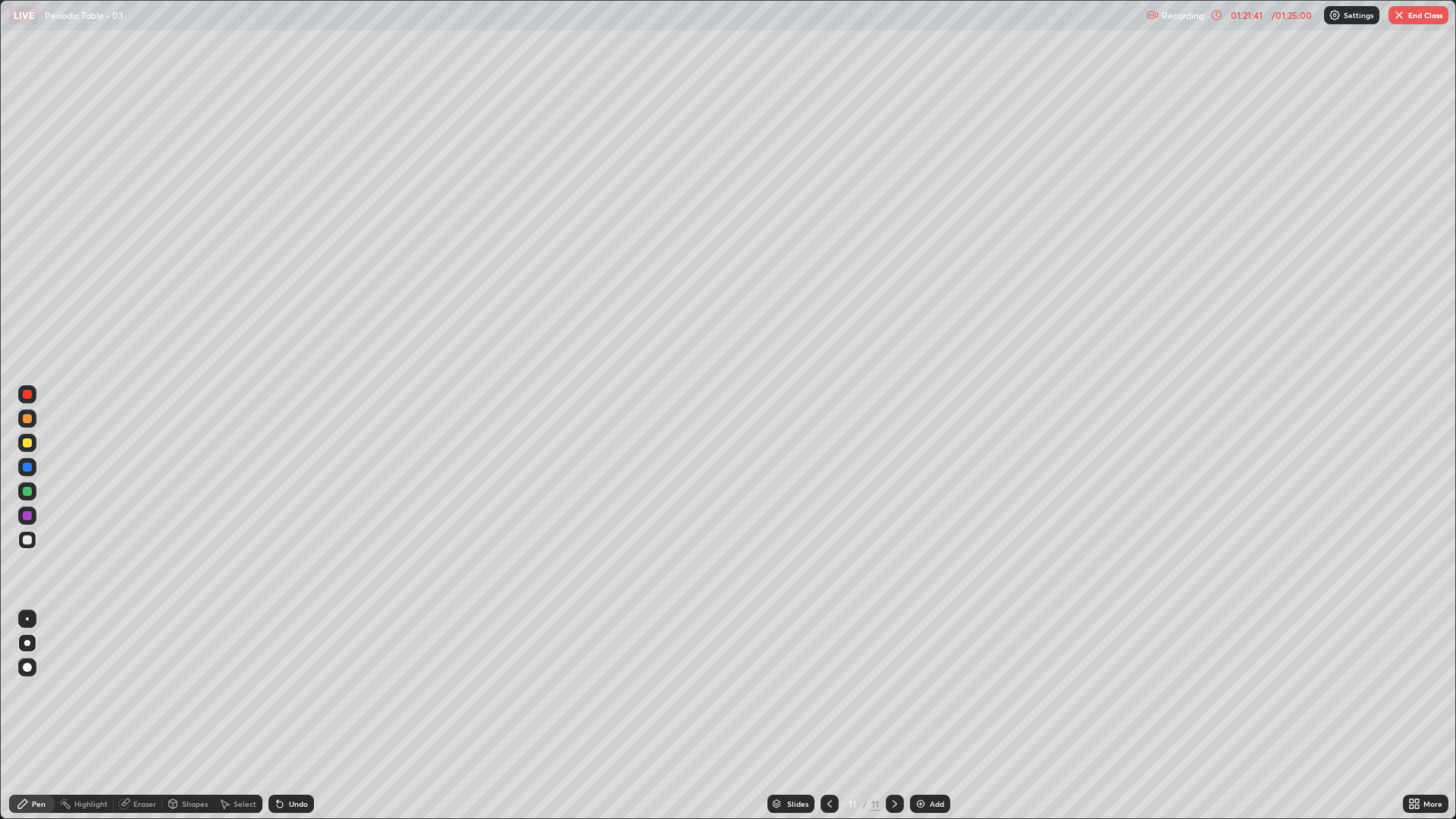
click at [294, 691] on div "Undo" at bounding box center [299, 804] width 19 height 8
click at [289, 691] on div "Undo" at bounding box center [299, 804] width 19 height 8
click at [25, 446] on div at bounding box center [27, 442] width 9 height 9
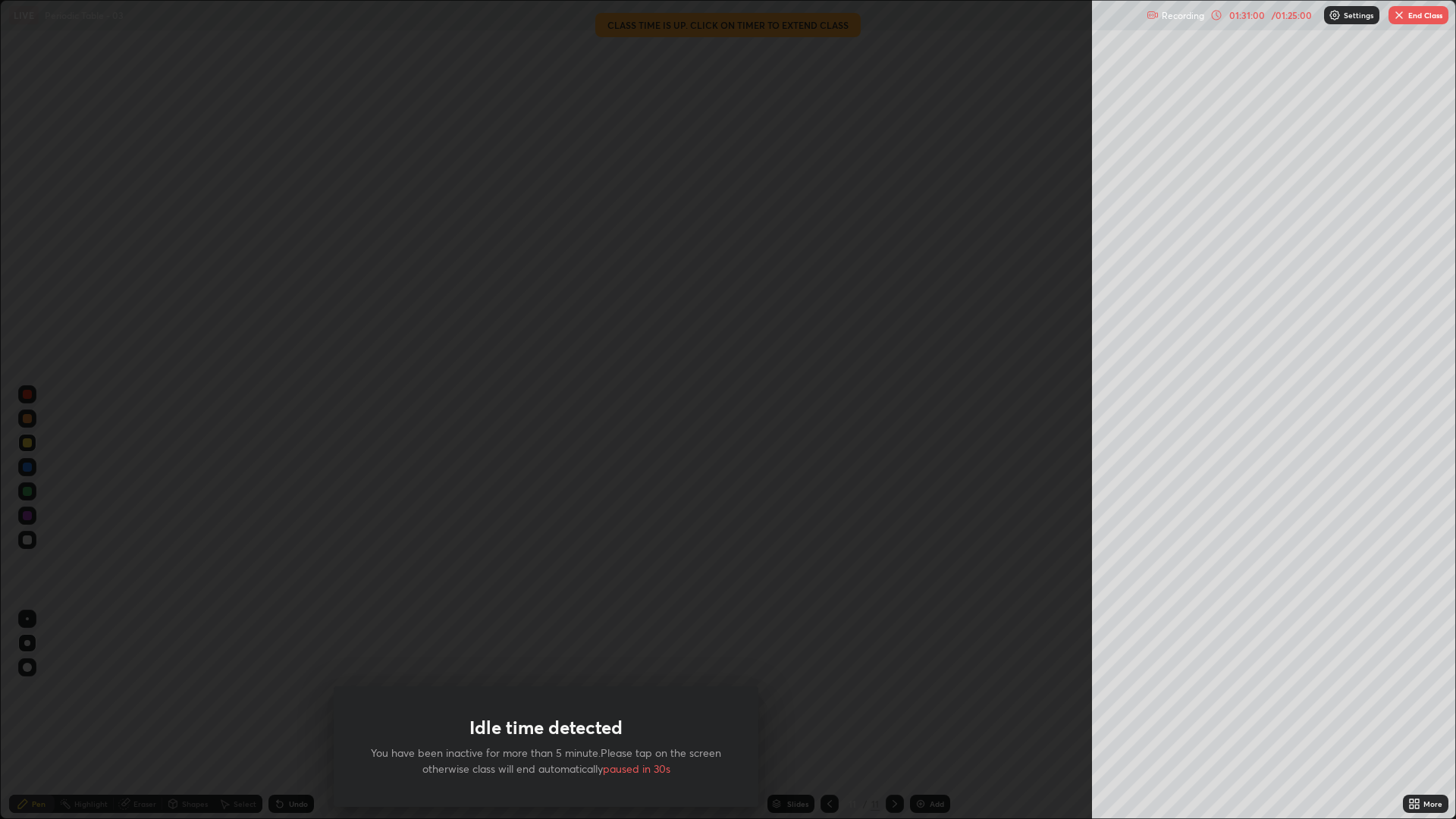
click at [1433, 20] on button "End Class" at bounding box center [1418, 15] width 60 height 18
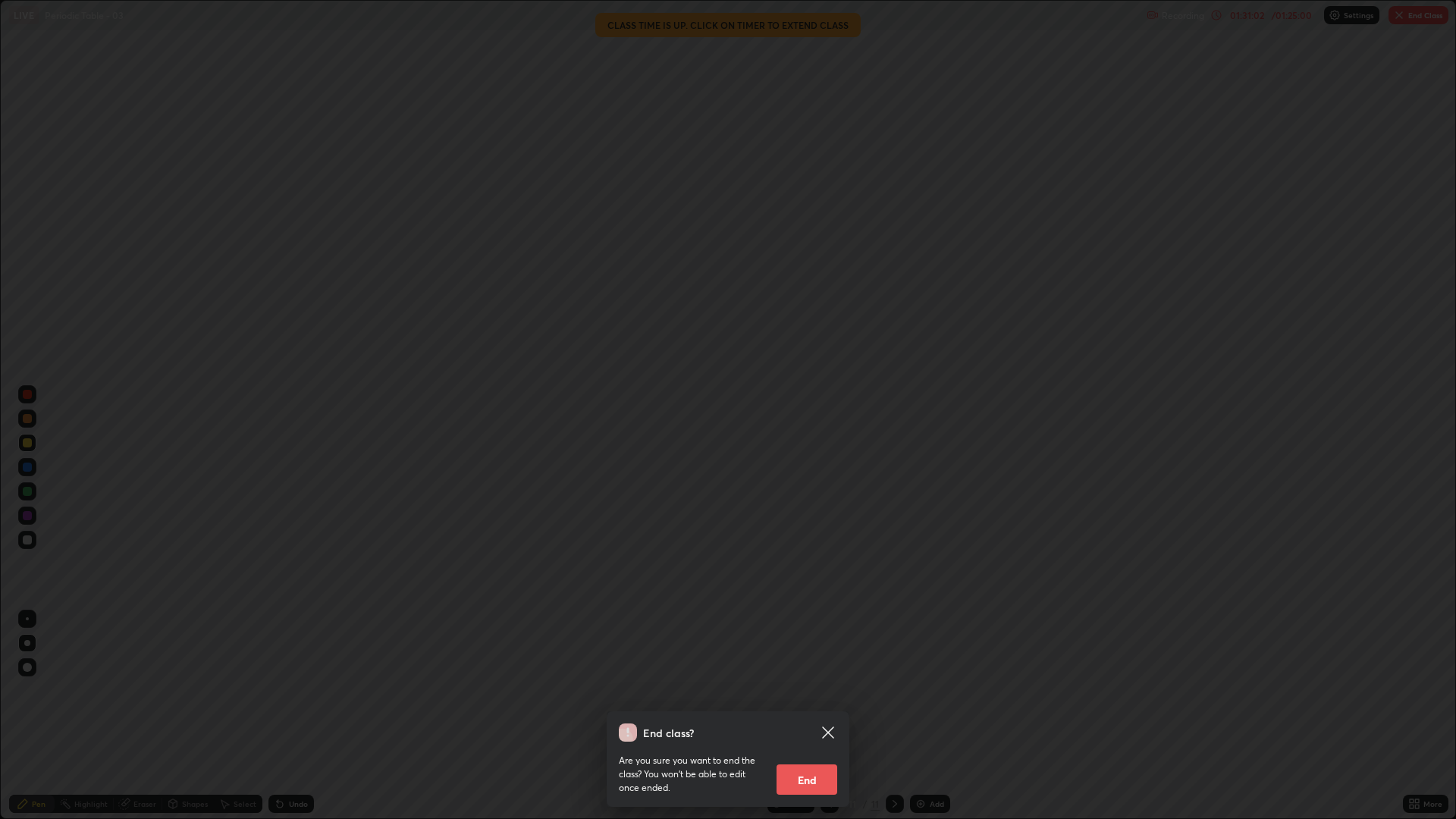
click at [807, 691] on button "End" at bounding box center [806, 779] width 61 height 30
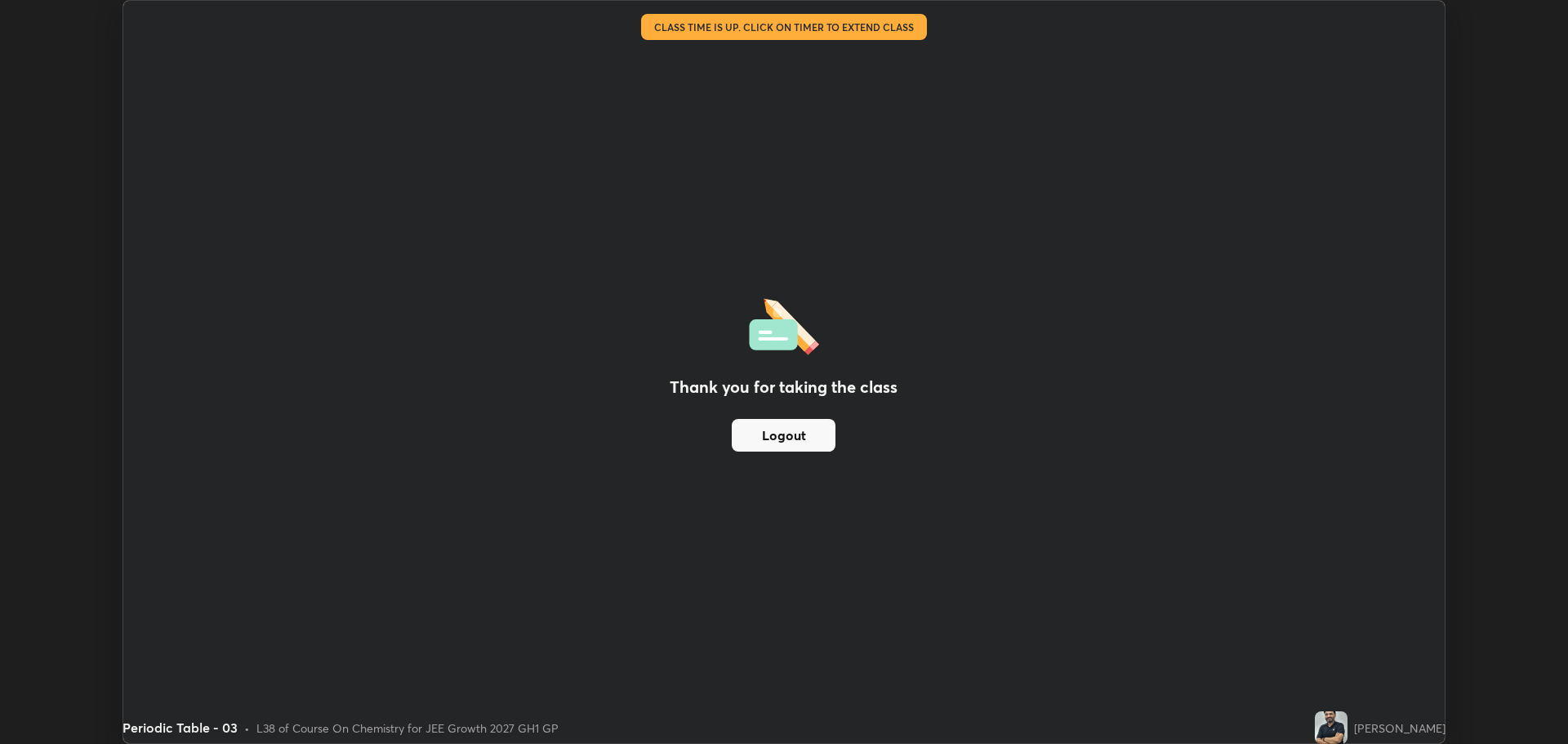
scroll to position [80875, 80076]
